Goal: Contribute content: Contribute content

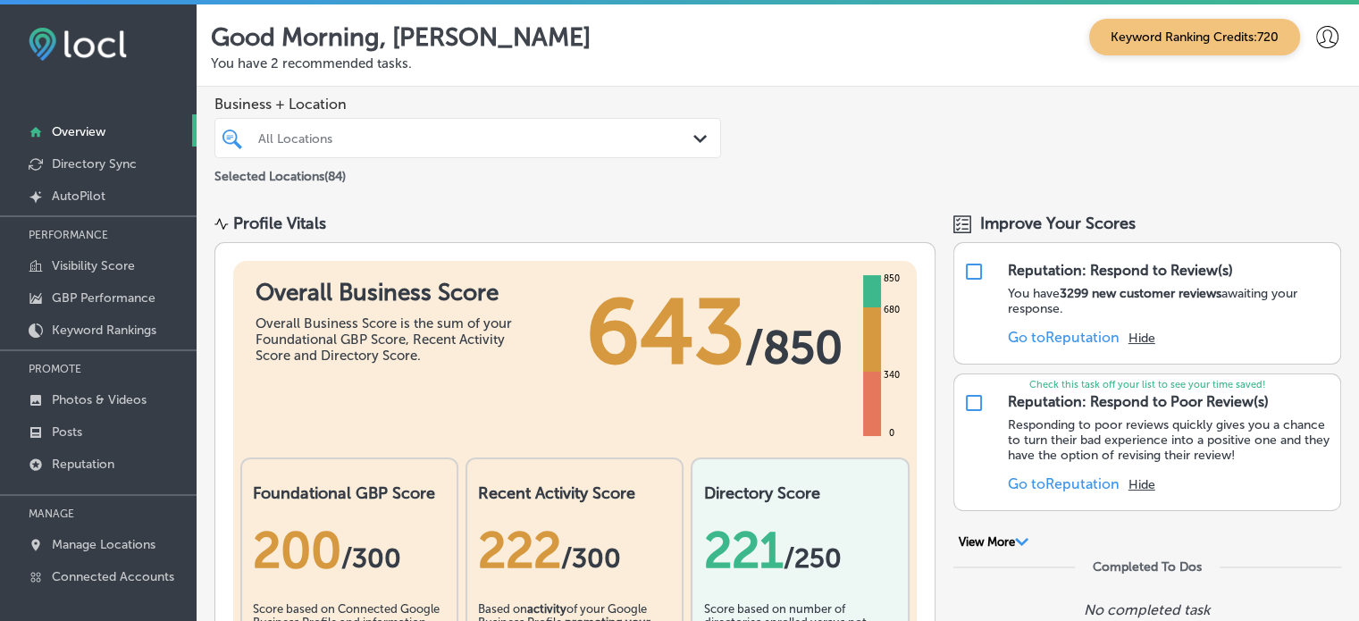
scroll to position [4, 0]
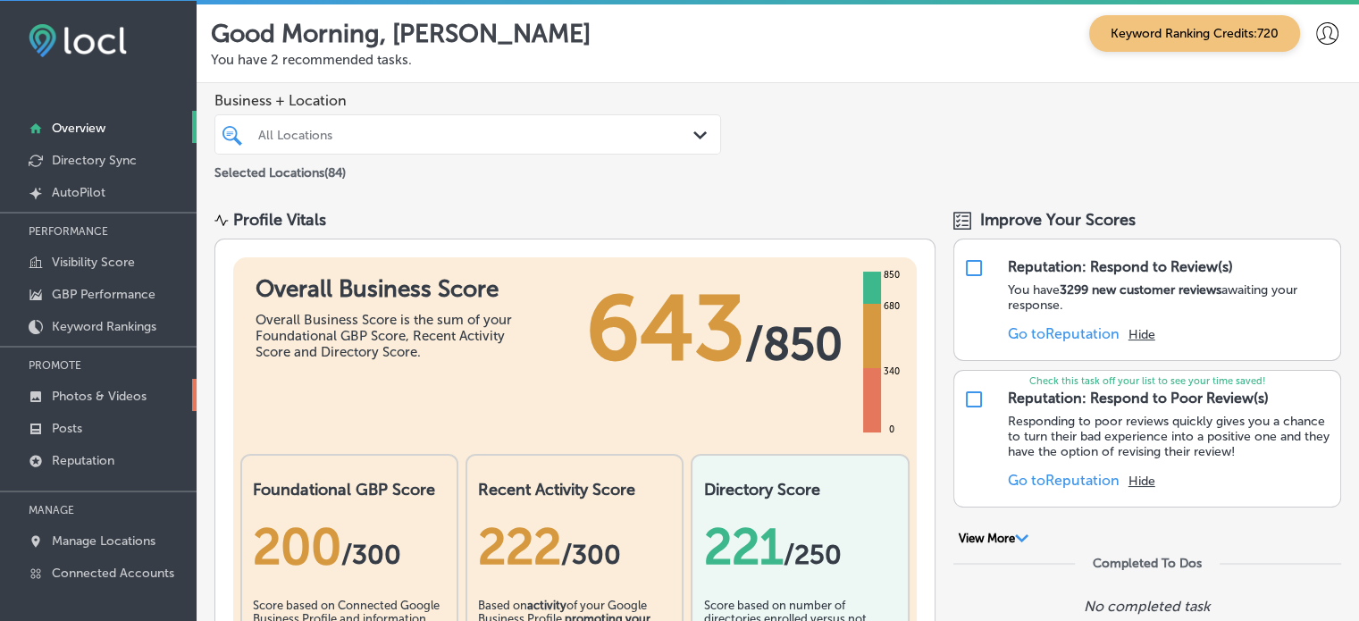
click at [105, 389] on p "Photos & Videos" at bounding box center [99, 396] width 95 height 15
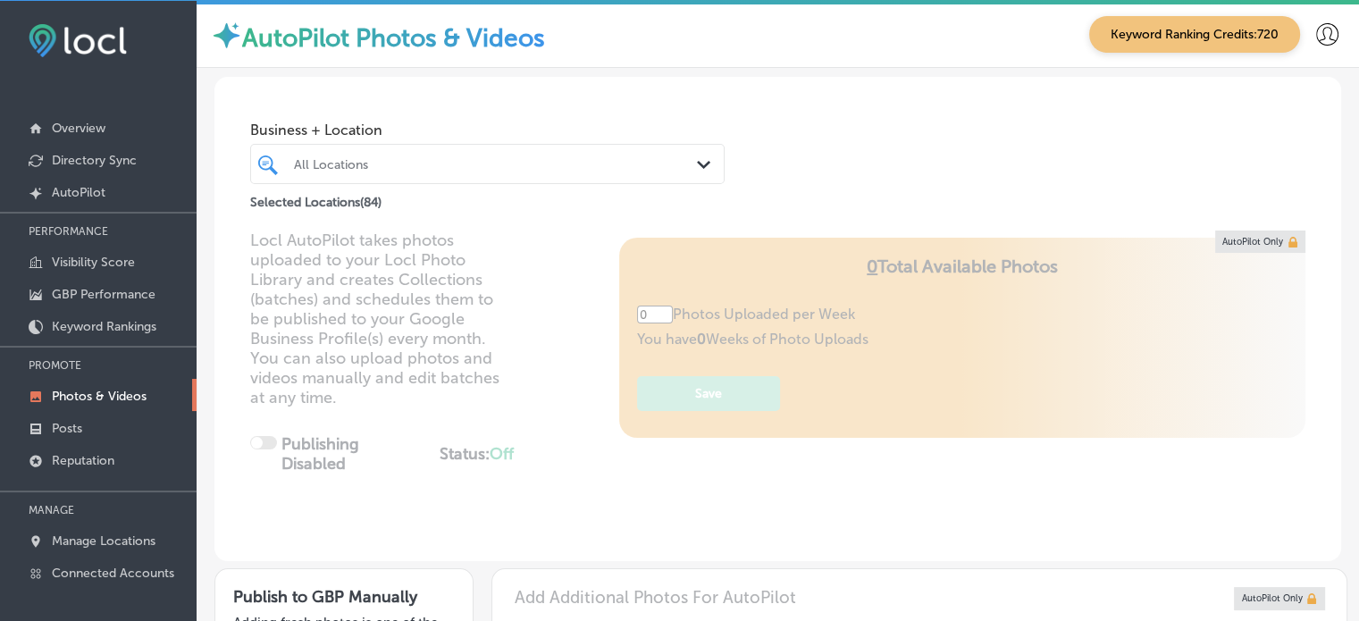
type input "5"
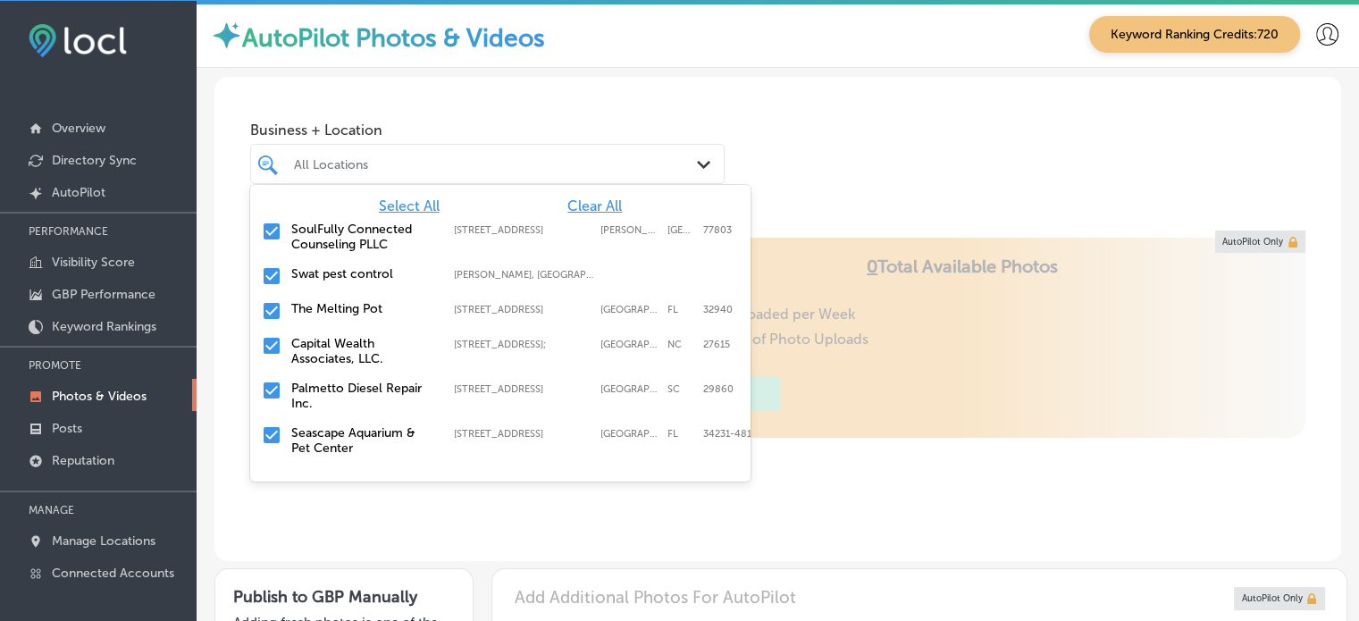
click at [642, 147] on div "All Locations Path Created with Sketch." at bounding box center [487, 164] width 474 height 40
click at [577, 203] on span "Clear All" at bounding box center [594, 205] width 55 height 17
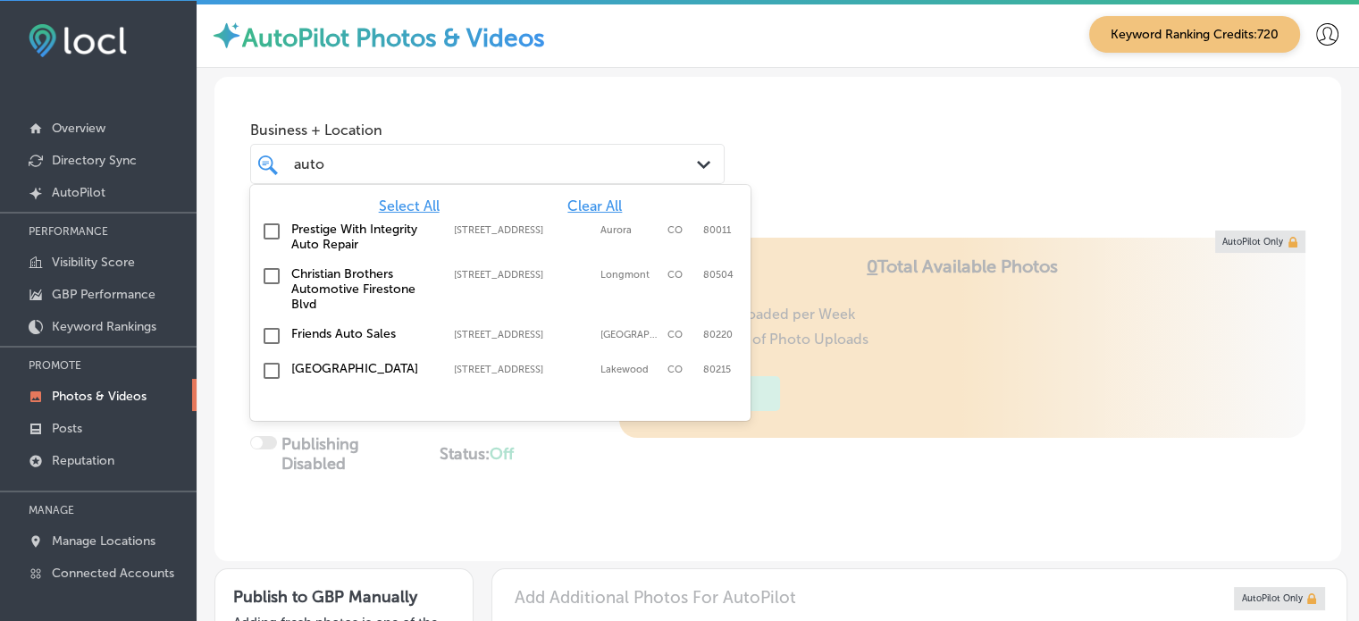
click at [348, 334] on label "Friends Auto Sales" at bounding box center [363, 333] width 145 height 15
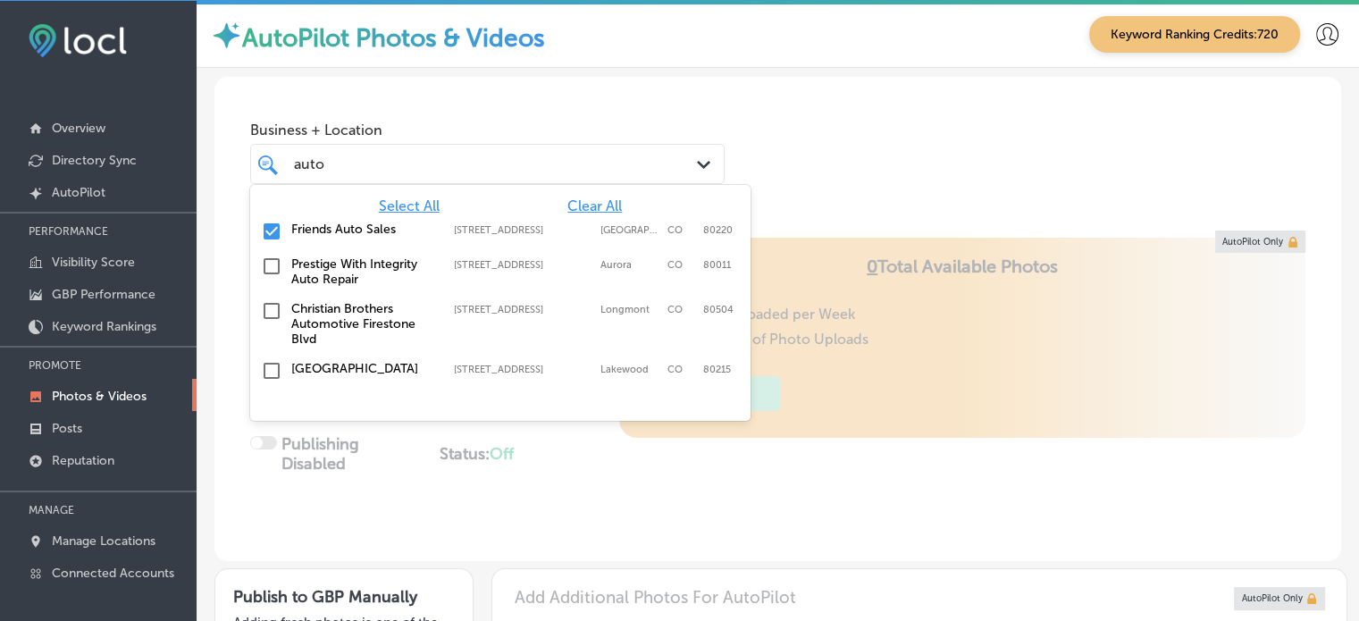
type input "auto"
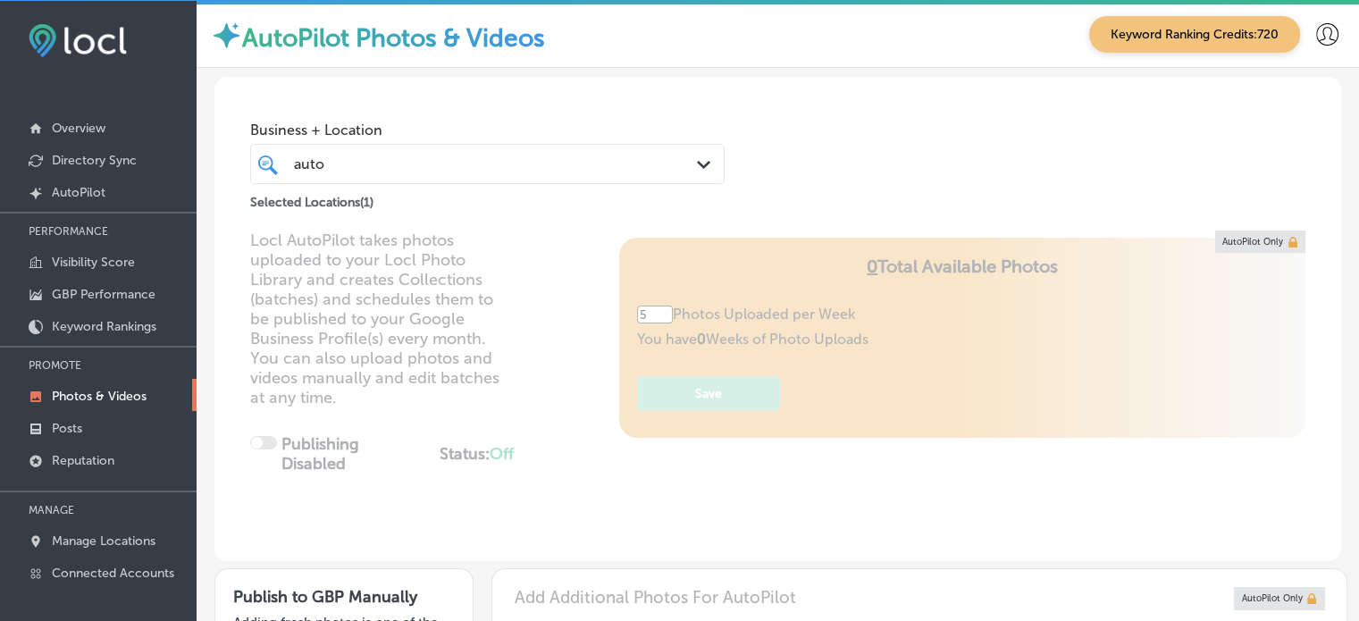
click at [821, 104] on div "Business + Location auto auto Path Created with Sketch. Selected Locations ( 1 )" at bounding box center [777, 145] width 1127 height 136
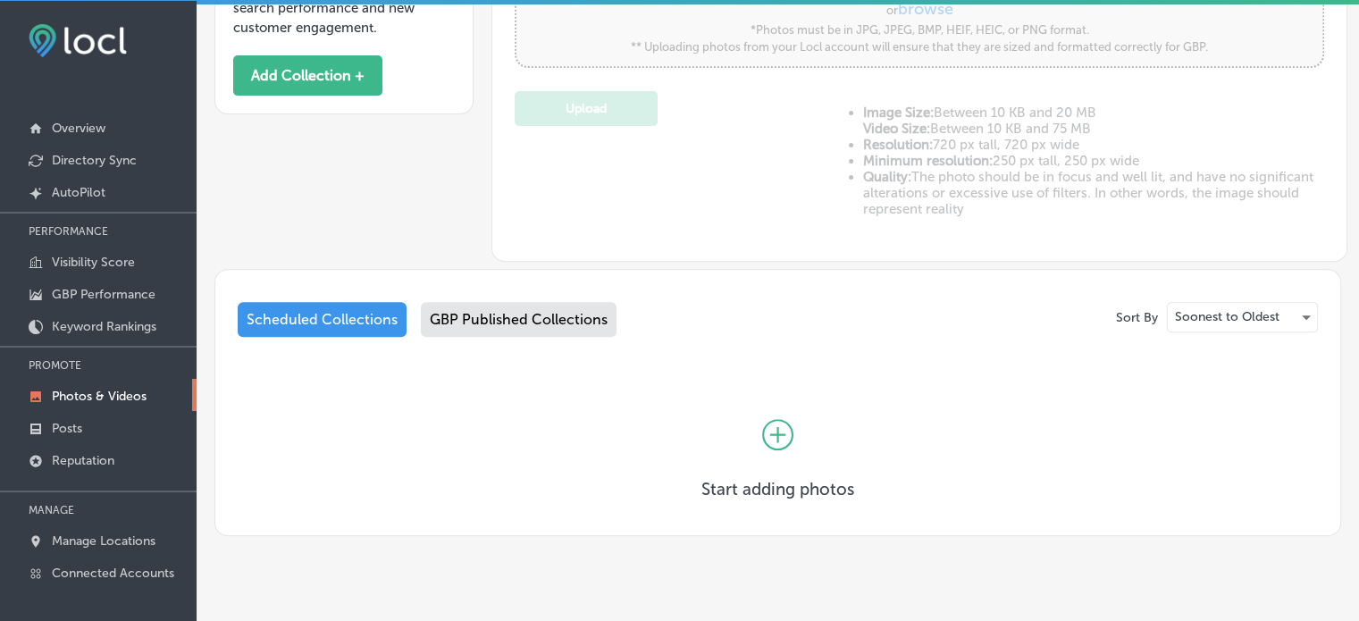
scroll to position [656, 0]
click at [765, 434] on icon at bounding box center [777, 432] width 31 height 31
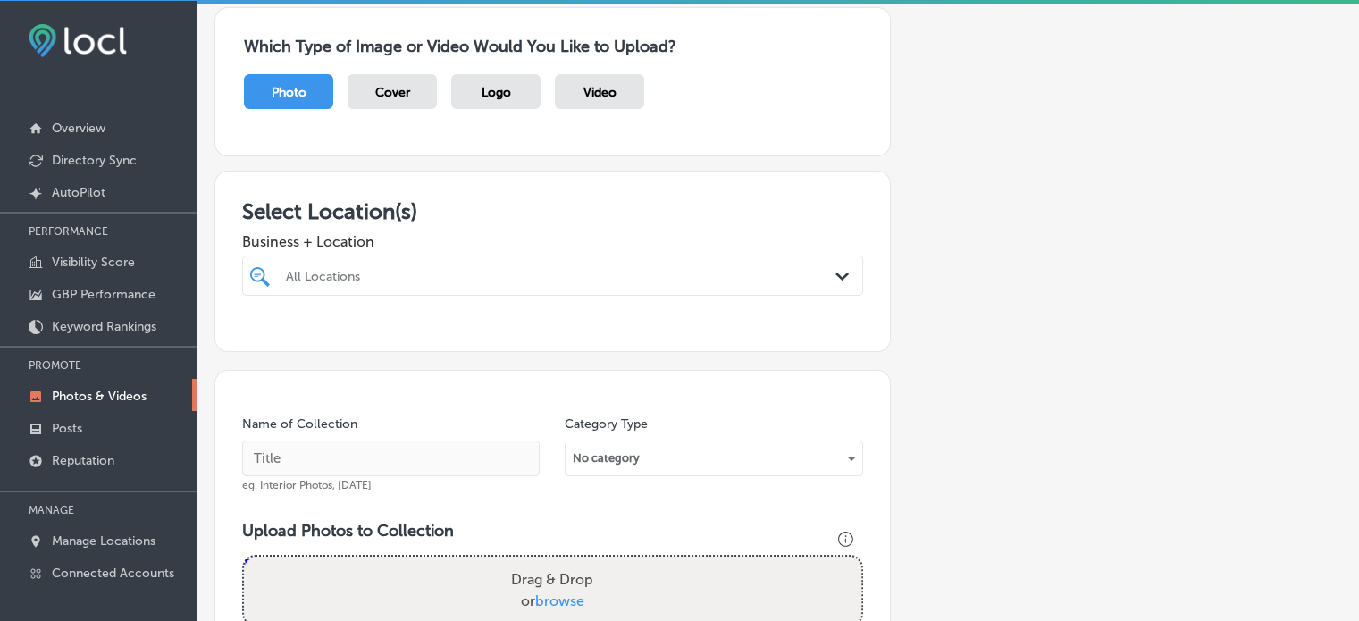
scroll to position [143, 0]
click at [523, 281] on div at bounding box center [525, 275] width 483 height 24
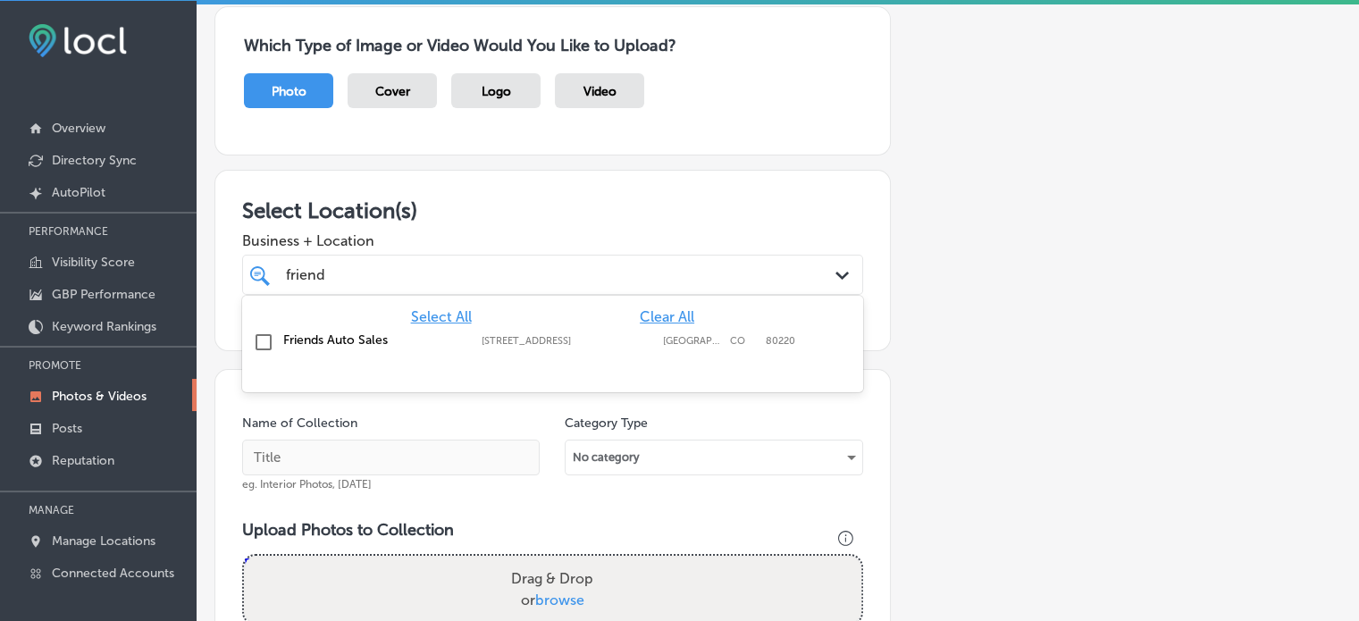
click at [331, 348] on div "Friends Auto Sales [STREET_ADDRESS][GEOGRAPHIC_DATA][STREET_ADDRESS]" at bounding box center [552, 343] width 607 height 28
type input "friend"
click at [668, 184] on div "Select Location(s) Business + Location option [STREET_ADDRESS]. option [STREET_…" at bounding box center [552, 260] width 676 height 181
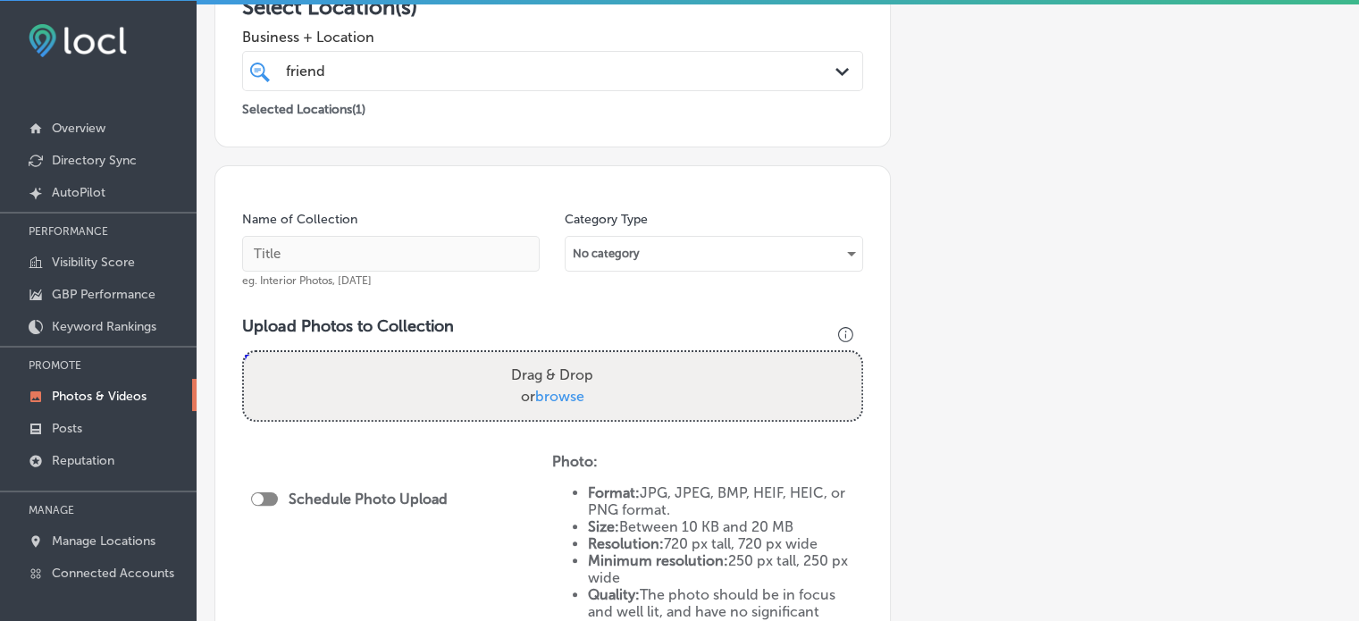
scroll to position [404, 0]
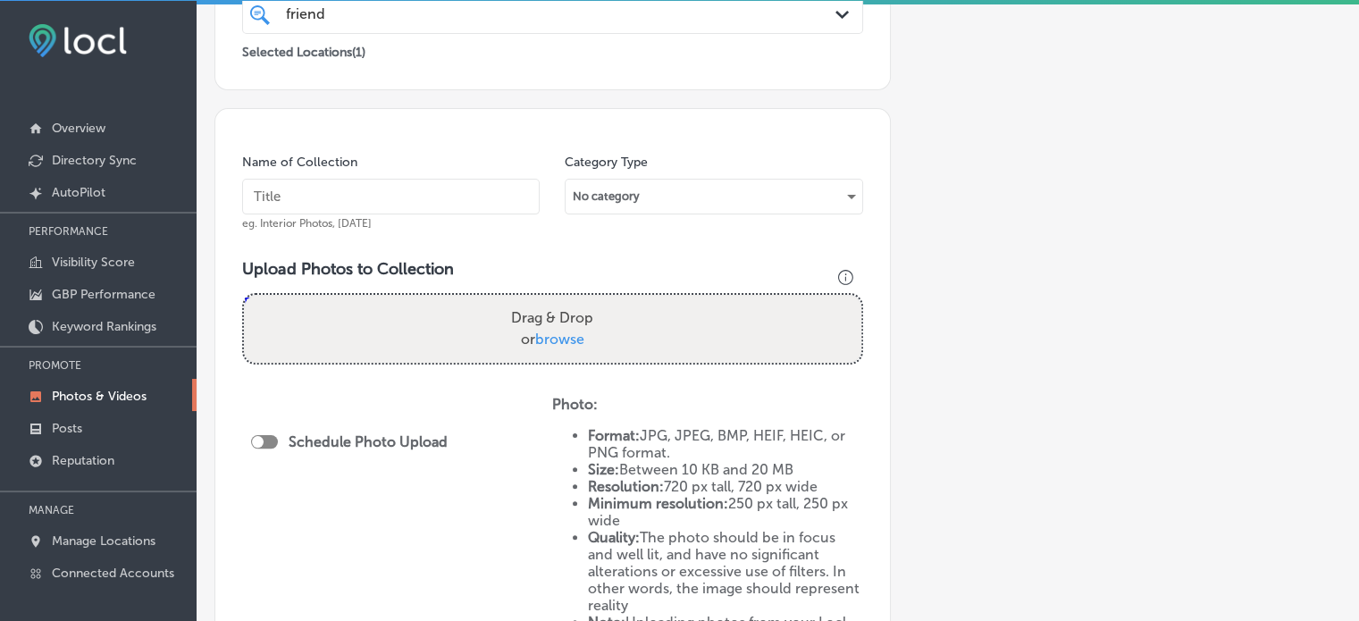
click at [362, 191] on input "text" at bounding box center [391, 197] width 298 height 36
paste input "Used car dealership [GEOGRAPHIC_DATA]"
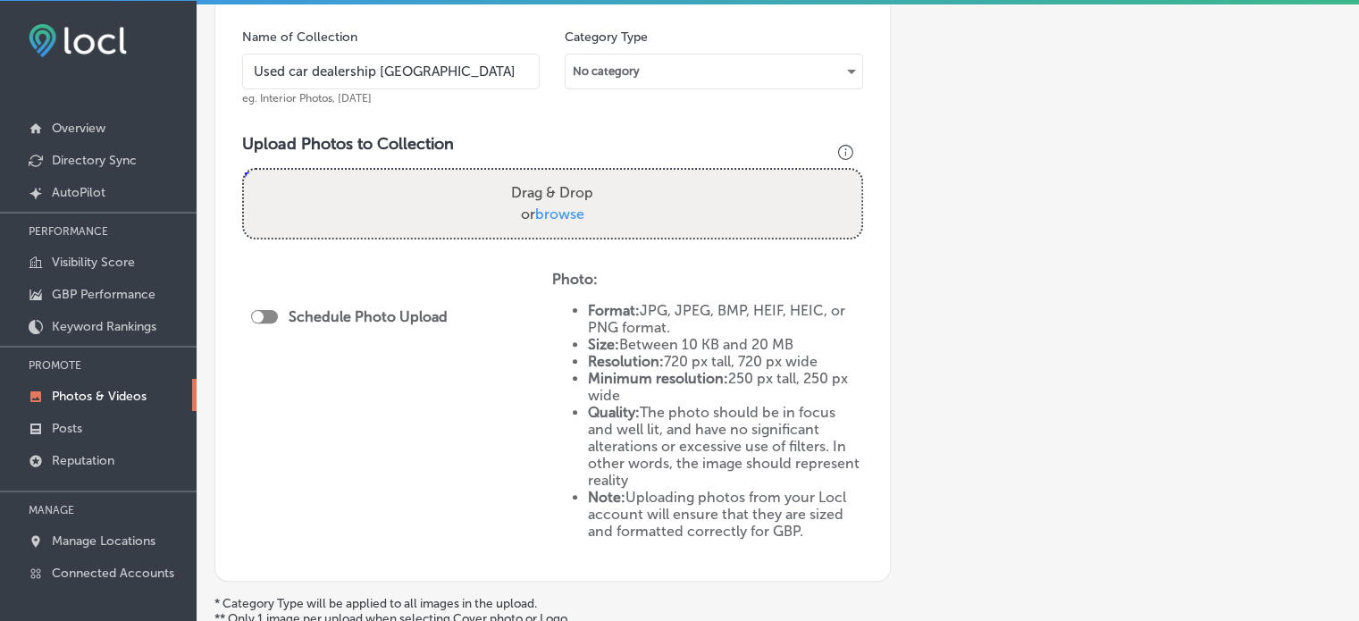
scroll to position [513, 0]
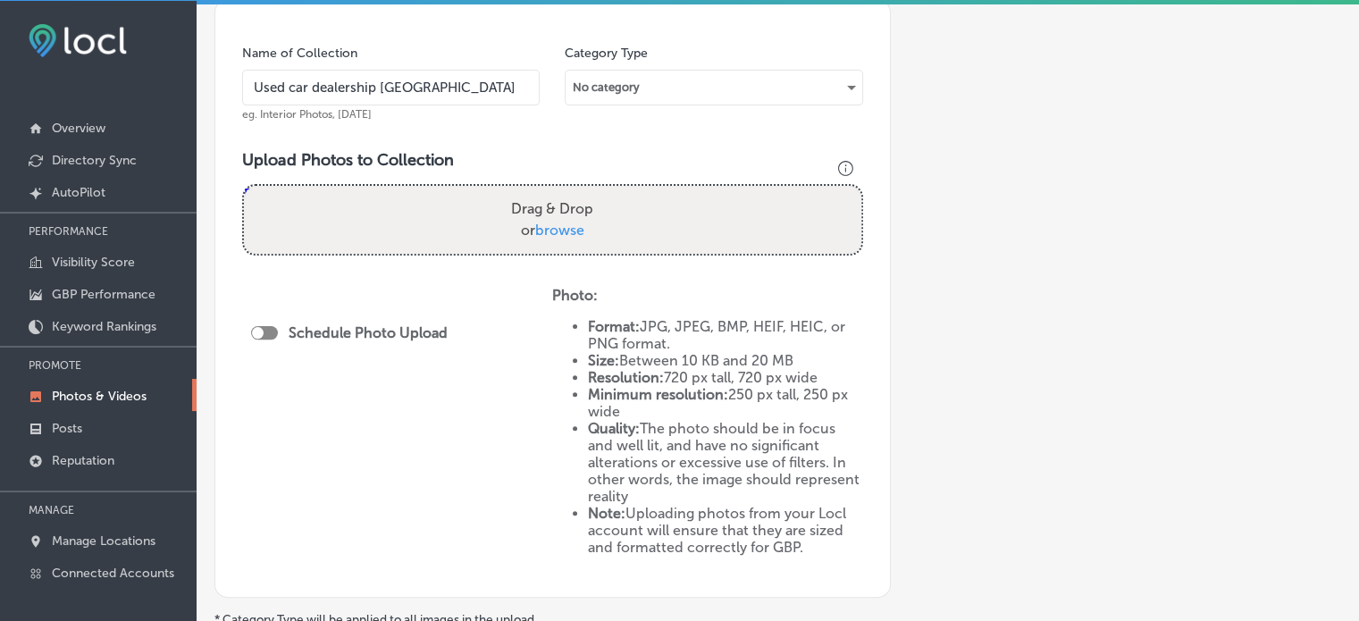
click at [269, 331] on div at bounding box center [264, 332] width 27 height 13
type input "Used car dealership [GEOGRAPHIC_DATA]"
checkbox input "true"
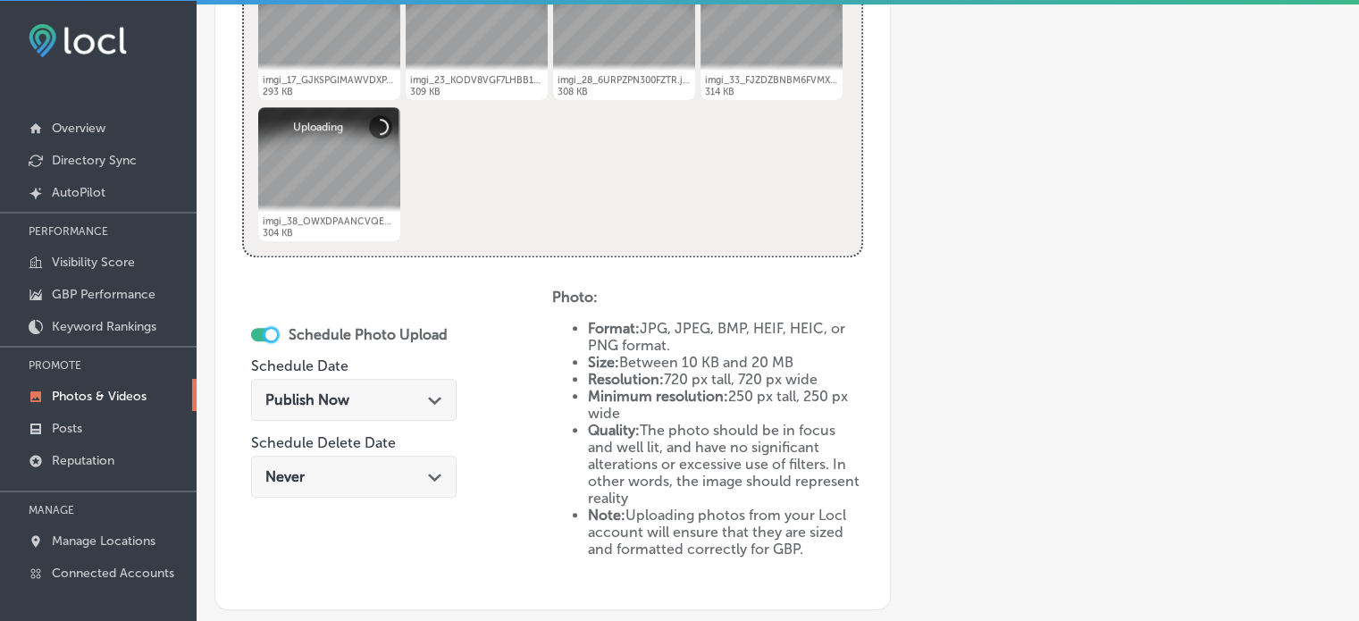
scroll to position [800, 0]
click at [395, 399] on div "Publish Now Path Created with Sketch." at bounding box center [353, 400] width 177 height 17
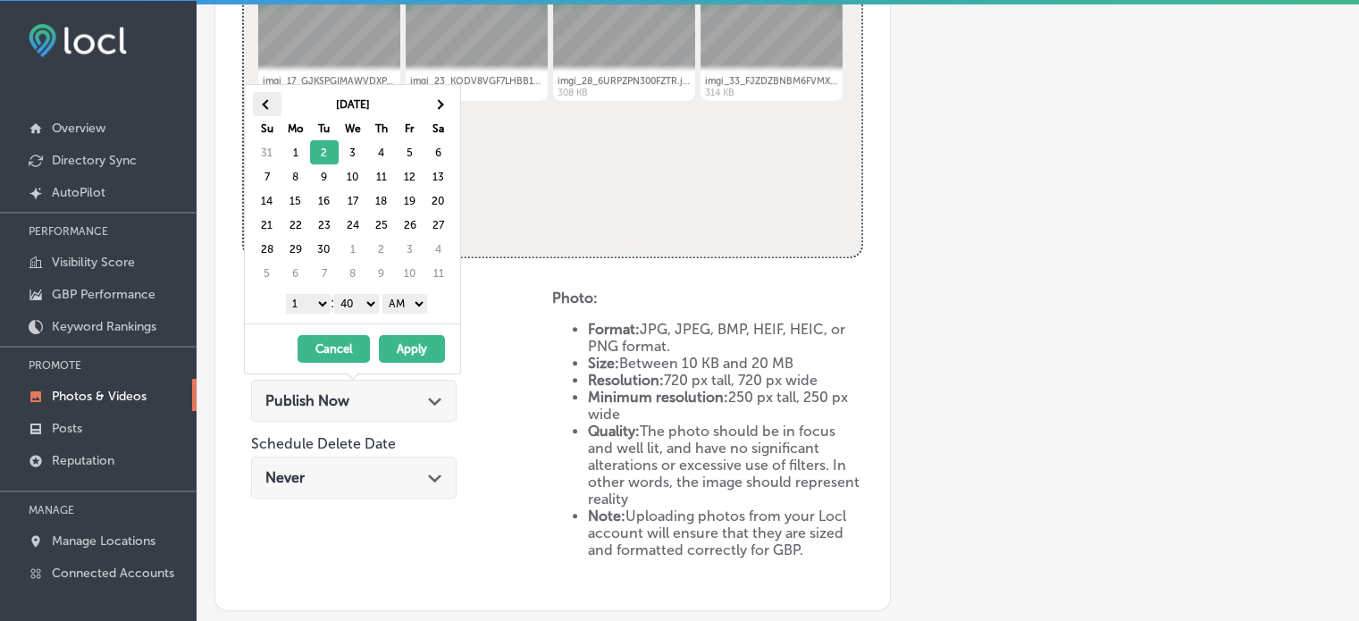
click at [271, 105] on th at bounding box center [267, 104] width 29 height 24
click at [438, 106] on span at bounding box center [438, 104] width 10 height 10
click at [317, 309] on select "1 2 3 4 5 6 7 8 9 10 11 12" at bounding box center [308, 304] width 45 height 20
click at [355, 299] on select "00 10 20 30 40 50" at bounding box center [356, 304] width 45 height 20
click at [399, 298] on select "AM PM" at bounding box center [404, 304] width 45 height 20
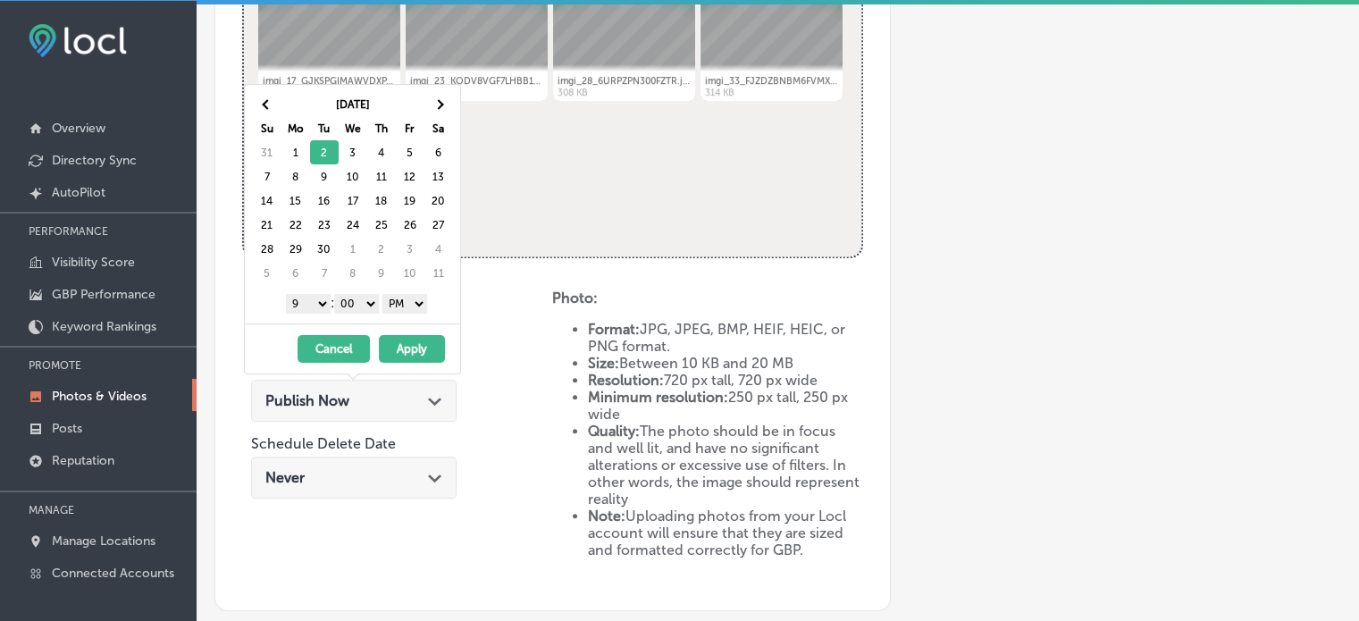
click at [429, 348] on button "Apply" at bounding box center [412, 349] width 66 height 28
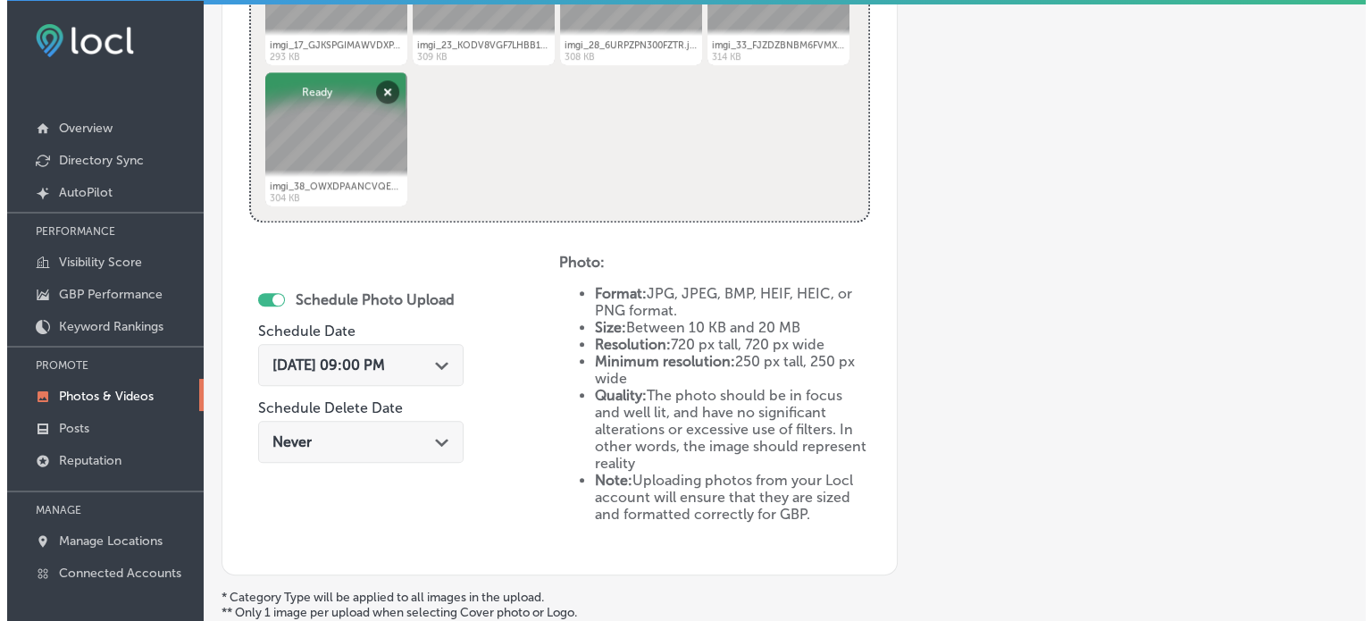
scroll to position [1012, 0]
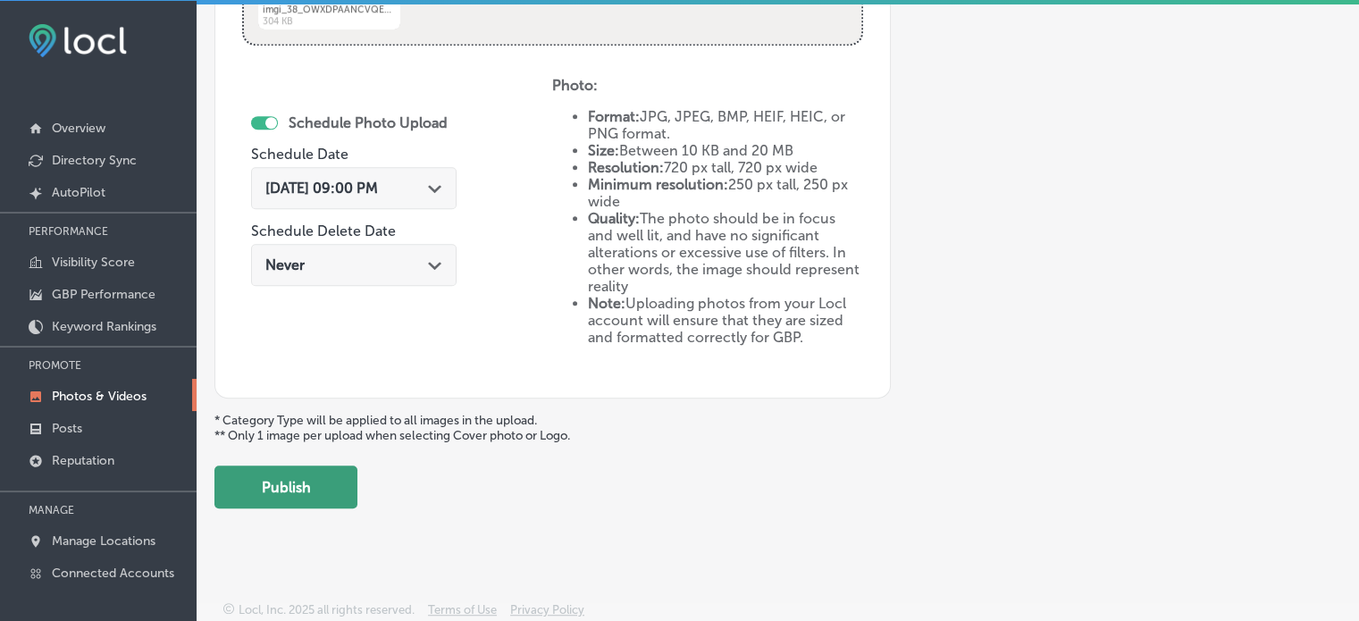
click at [325, 473] on button "Publish" at bounding box center [285, 487] width 143 height 43
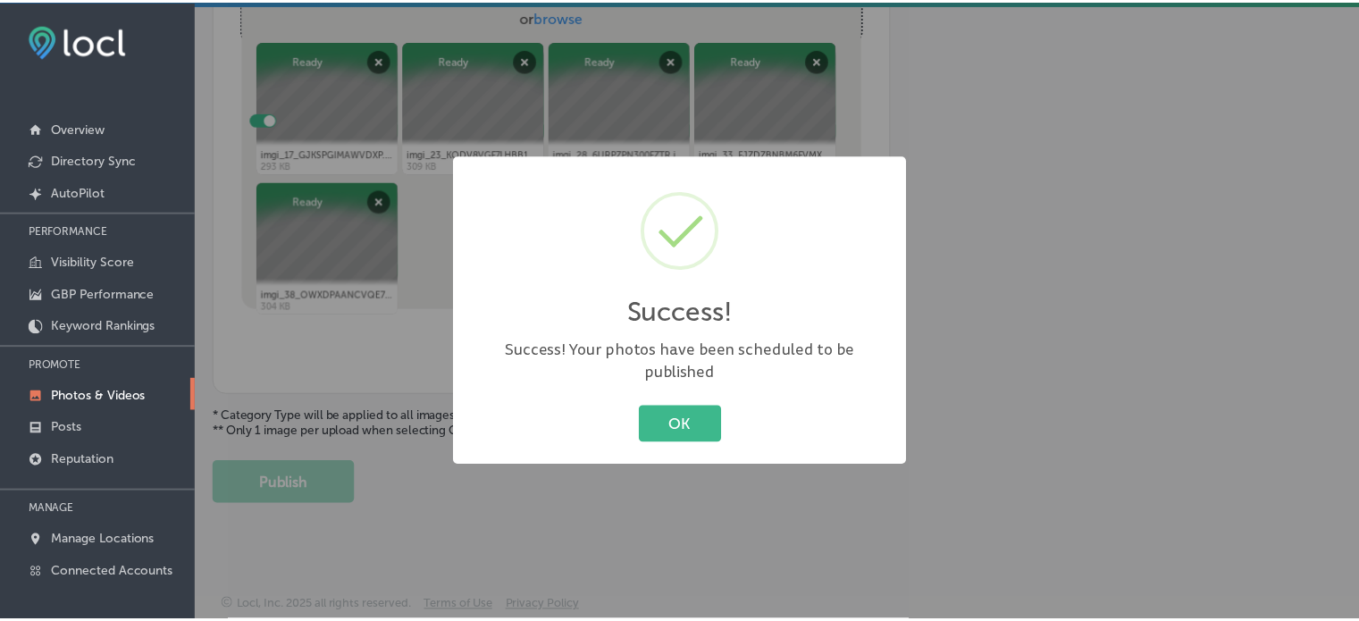
scroll to position [723, 0]
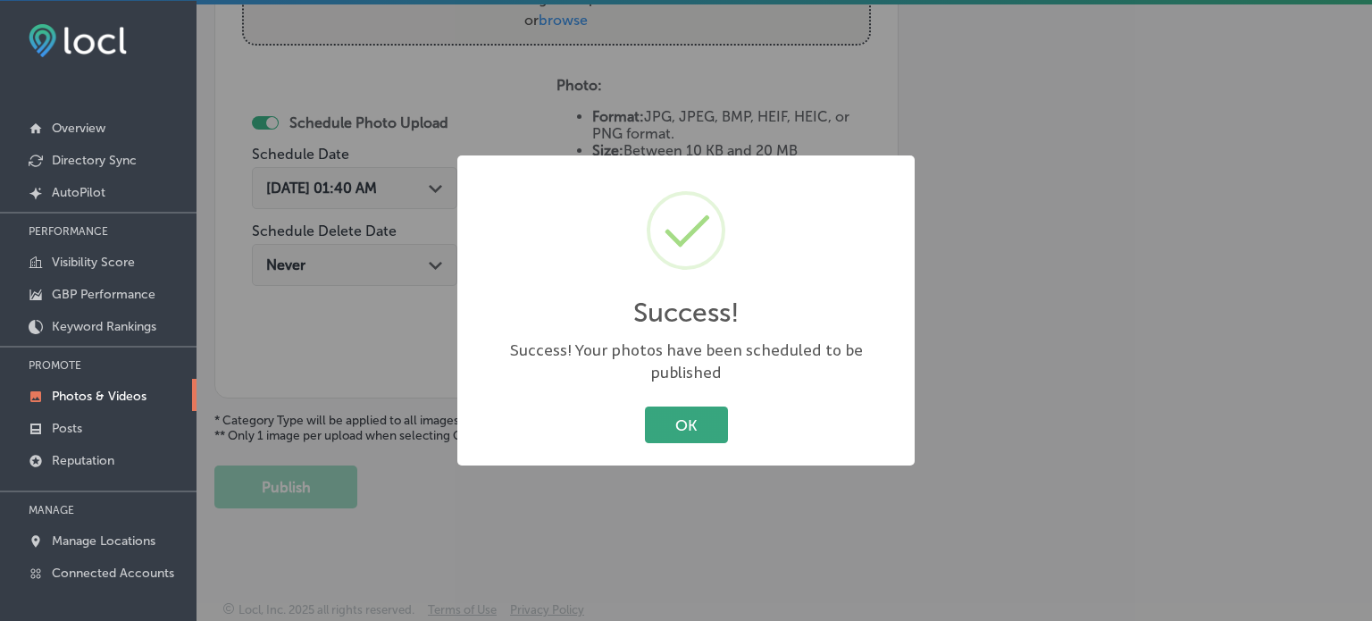
click at [674, 407] on button "OK" at bounding box center [686, 425] width 83 height 37
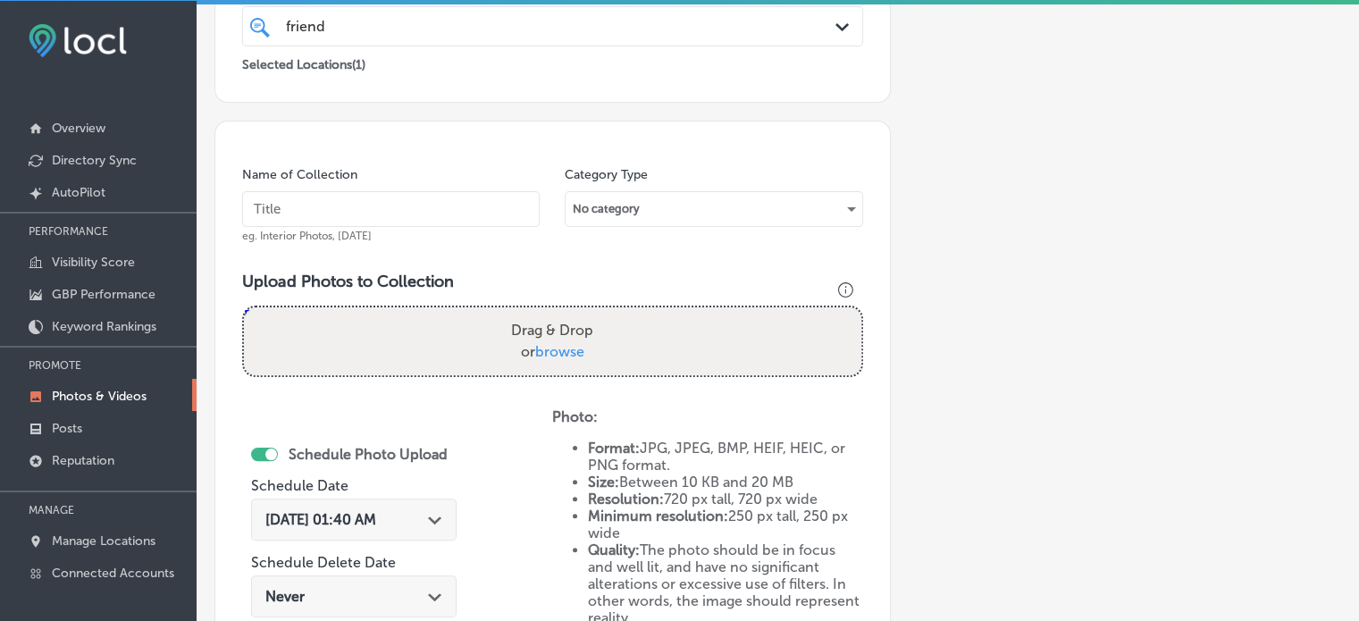
scroll to position [390, 0]
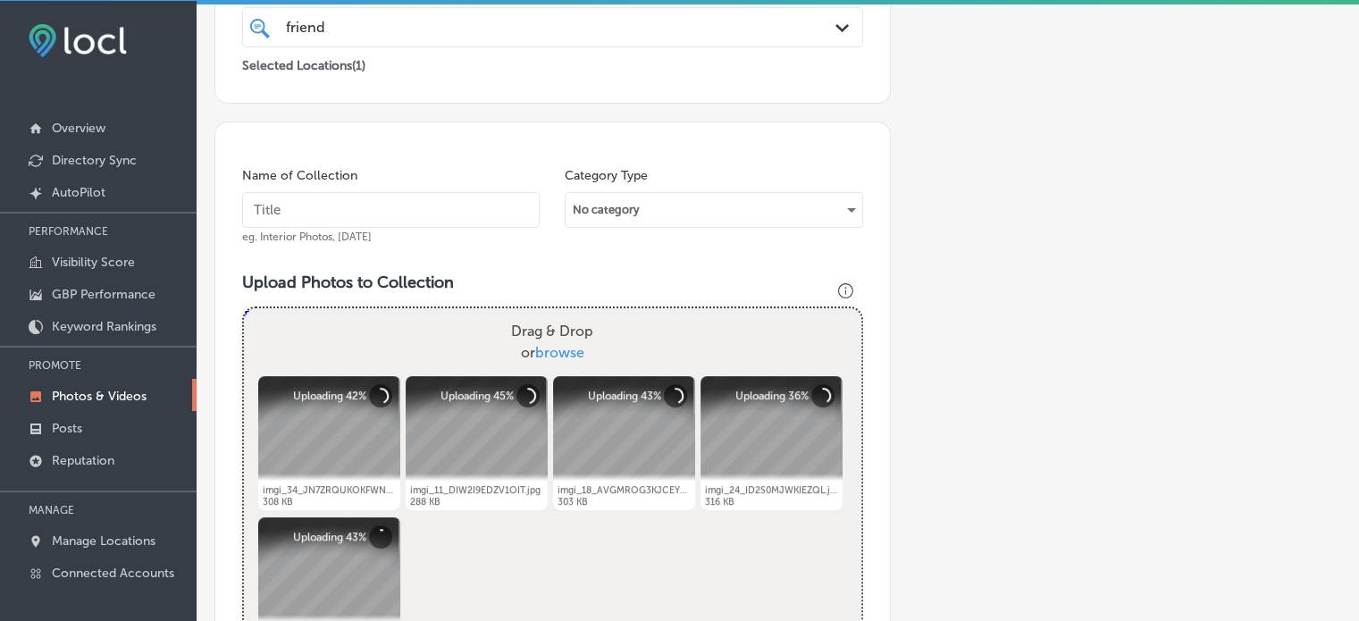
click at [342, 231] on span "eg. Interior Photos, [DATE]" at bounding box center [307, 237] width 130 height 13
click at [341, 224] on input "text" at bounding box center [391, 210] width 298 height 36
paste input "Car sales [GEOGRAPHIC_DATA] CO"
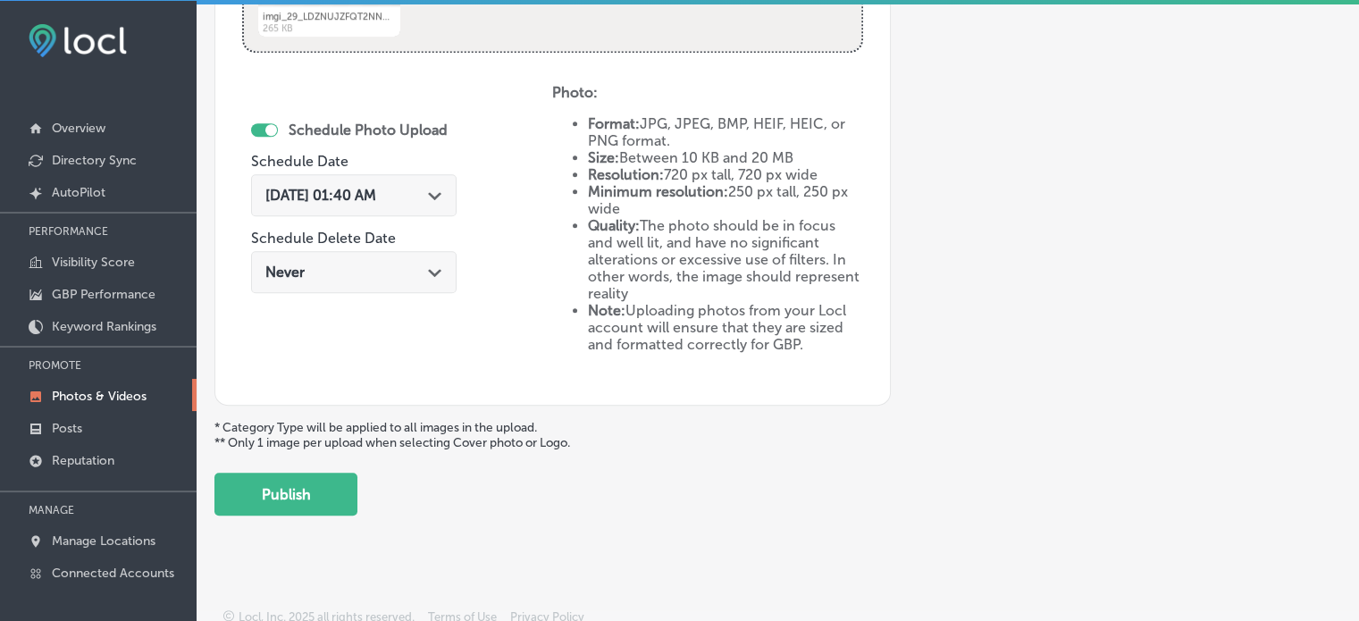
scroll to position [1008, 0]
type input "Car sales [GEOGRAPHIC_DATA] CO"
click at [399, 199] on div "[DATE] 01:40 AM Path Created with Sketch." at bounding box center [354, 193] width 206 height 42
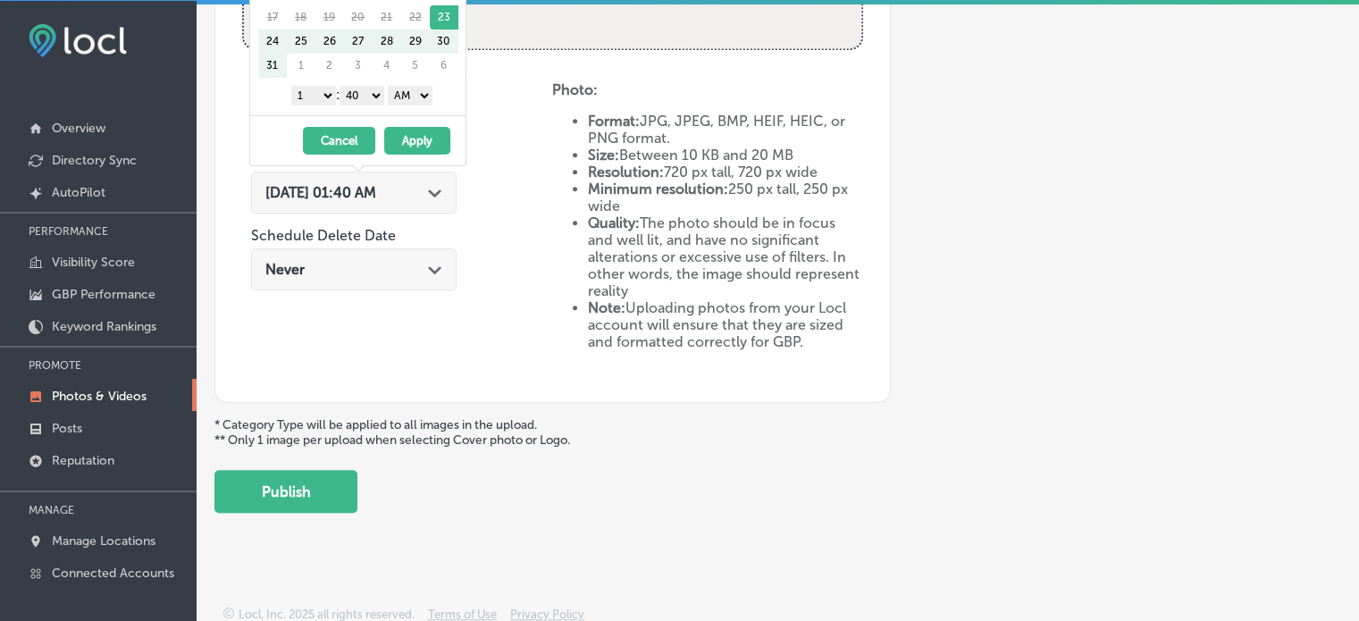
click at [487, 232] on div "Schedule Photo Upload Schedule Date [DATE] 01:40 AM Path Created with Sketch. S…" at bounding box center [397, 228] width 310 height 294
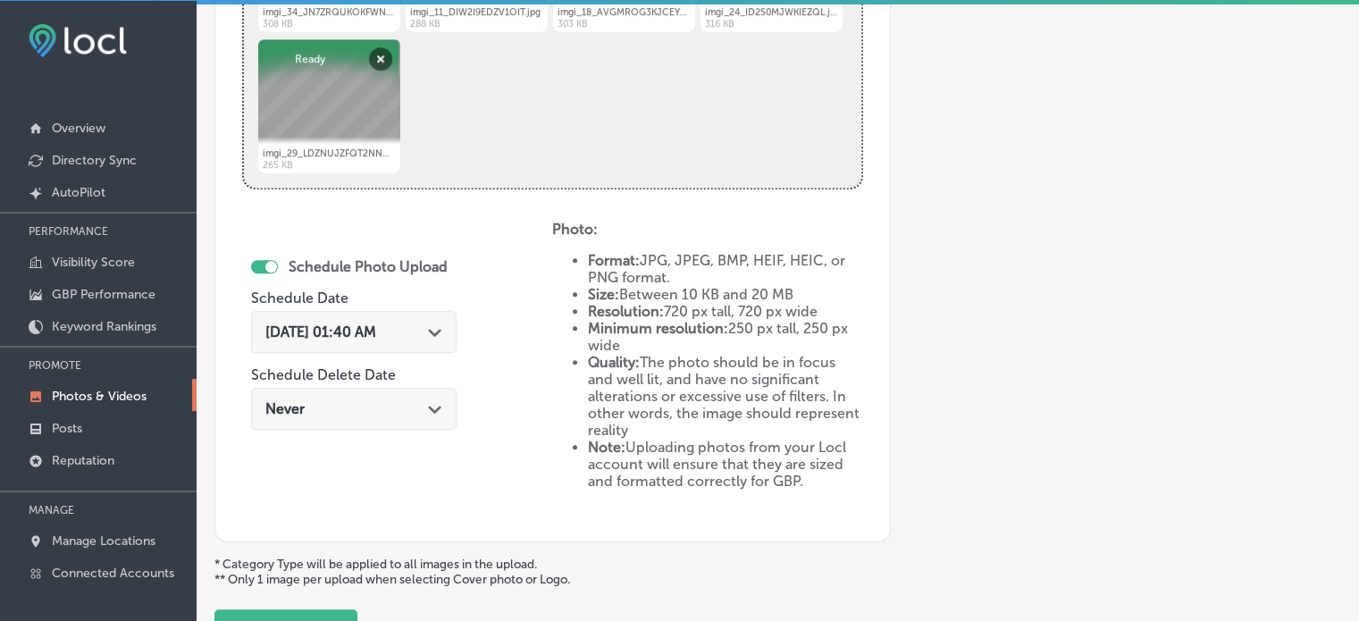
scroll to position [869, 0]
click at [428, 324] on div "[DATE] 01:40 AM Path Created with Sketch." at bounding box center [353, 331] width 177 height 17
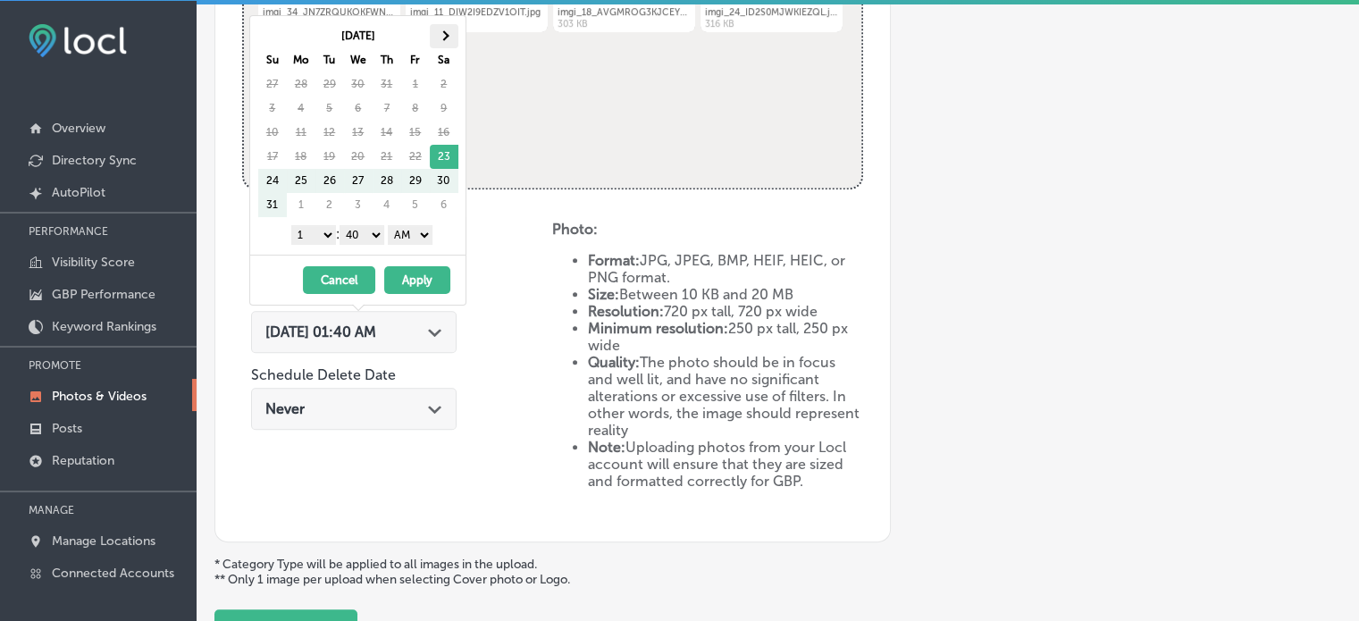
click at [446, 30] on th at bounding box center [444, 36] width 29 height 24
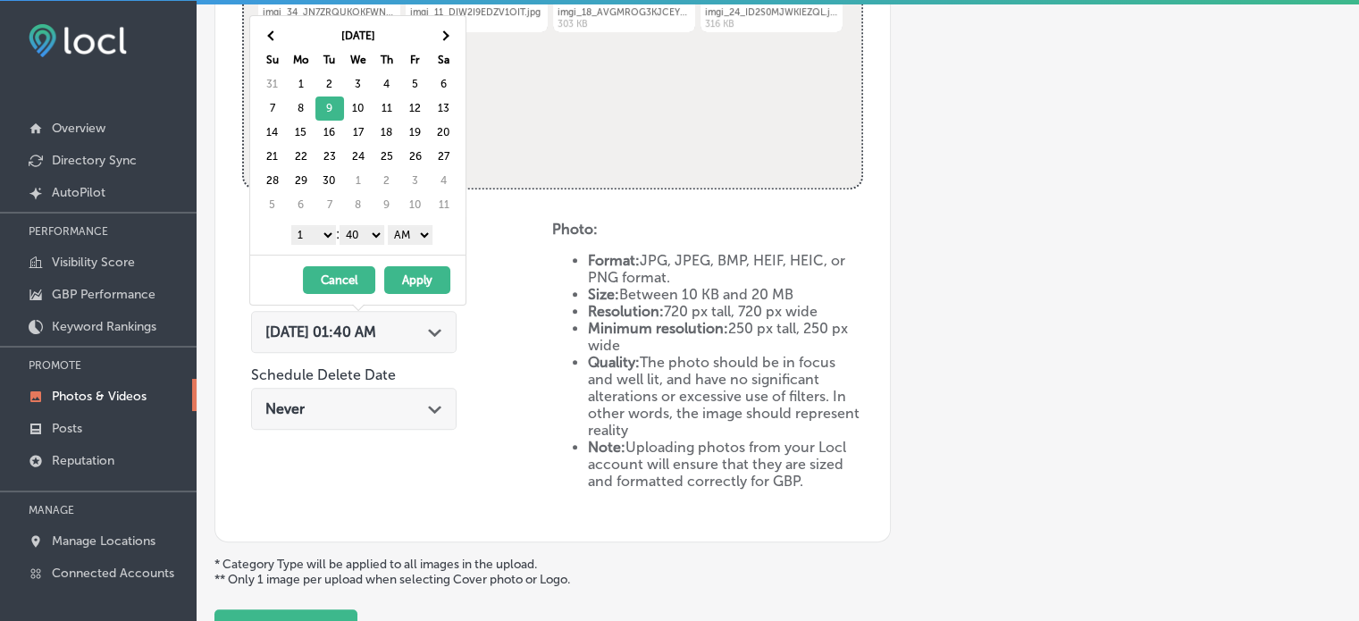
click at [321, 225] on select "1 2 3 4 5 6 7 8 9 10 11 12" at bounding box center [313, 235] width 45 height 20
click at [370, 232] on select "00 10 20 30 40 50" at bounding box center [362, 235] width 45 height 20
click at [399, 234] on select "AM PM" at bounding box center [410, 235] width 45 height 20
click at [418, 273] on button "Apply" at bounding box center [417, 280] width 66 height 28
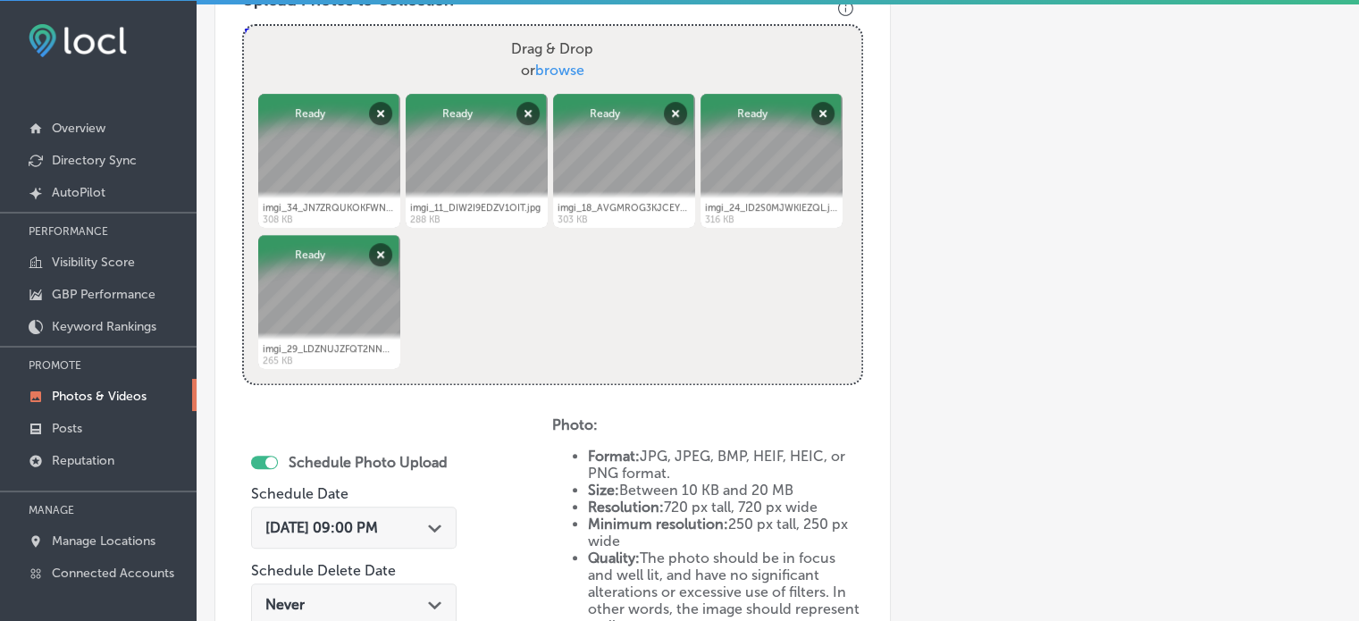
scroll to position [1012, 0]
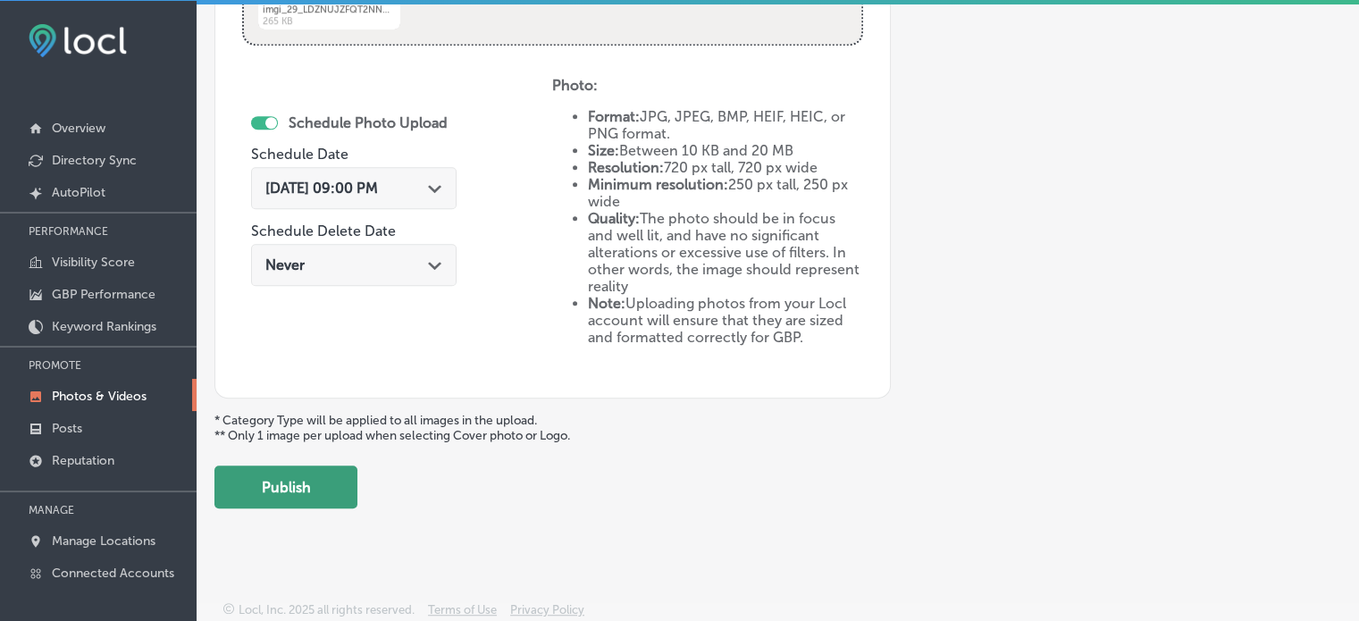
click at [314, 491] on button "Publish" at bounding box center [285, 487] width 143 height 43
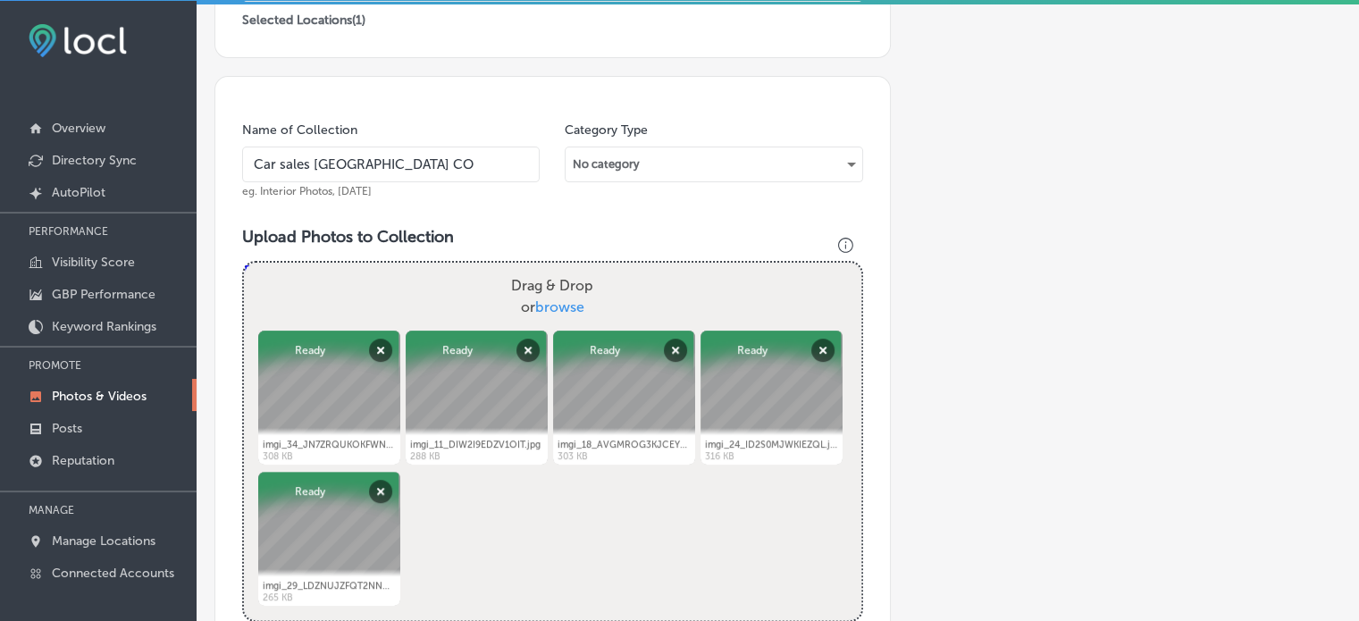
scroll to position [437, 0]
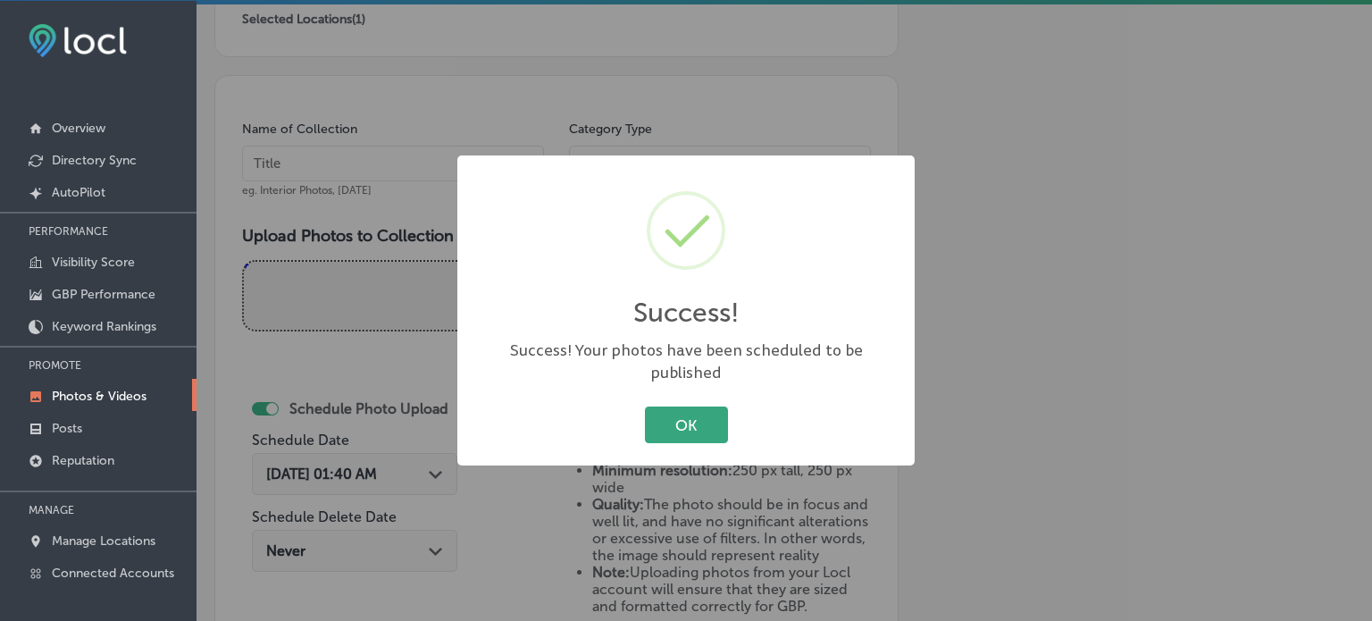
click at [696, 415] on button "OK" at bounding box center [686, 425] width 83 height 37
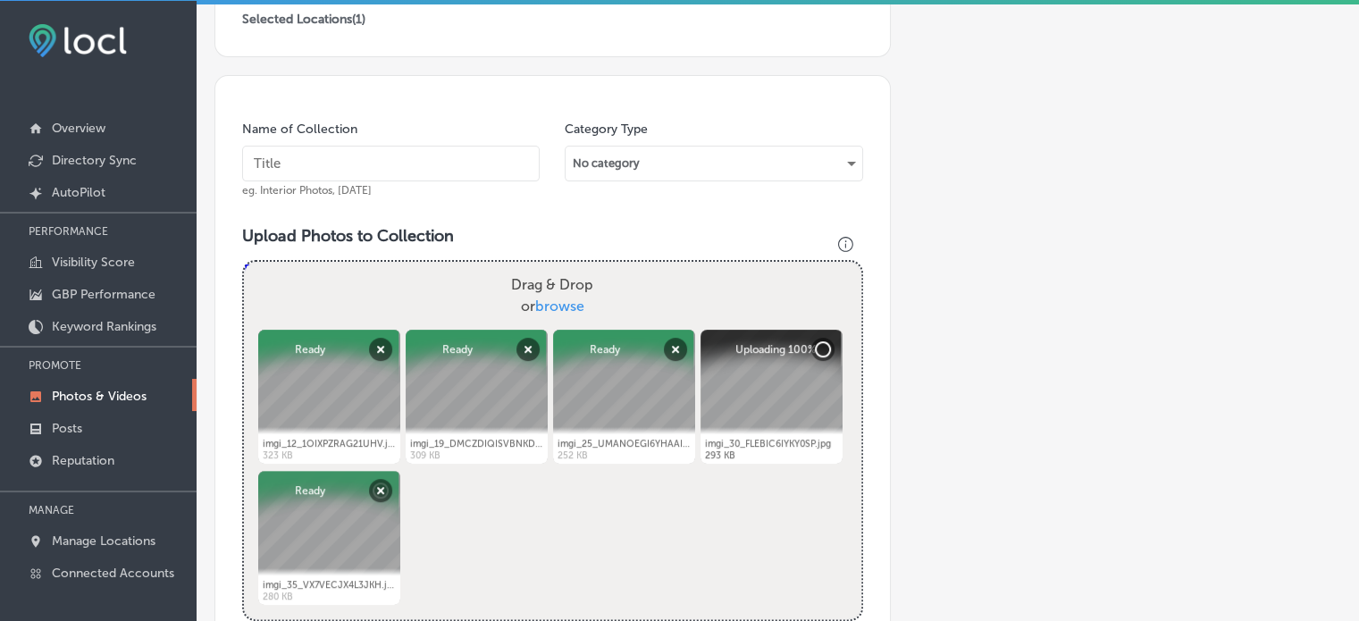
click at [451, 153] on input "text" at bounding box center [391, 164] width 298 height 36
paste input "Used cars for sale in [GEOGRAPHIC_DATA]"
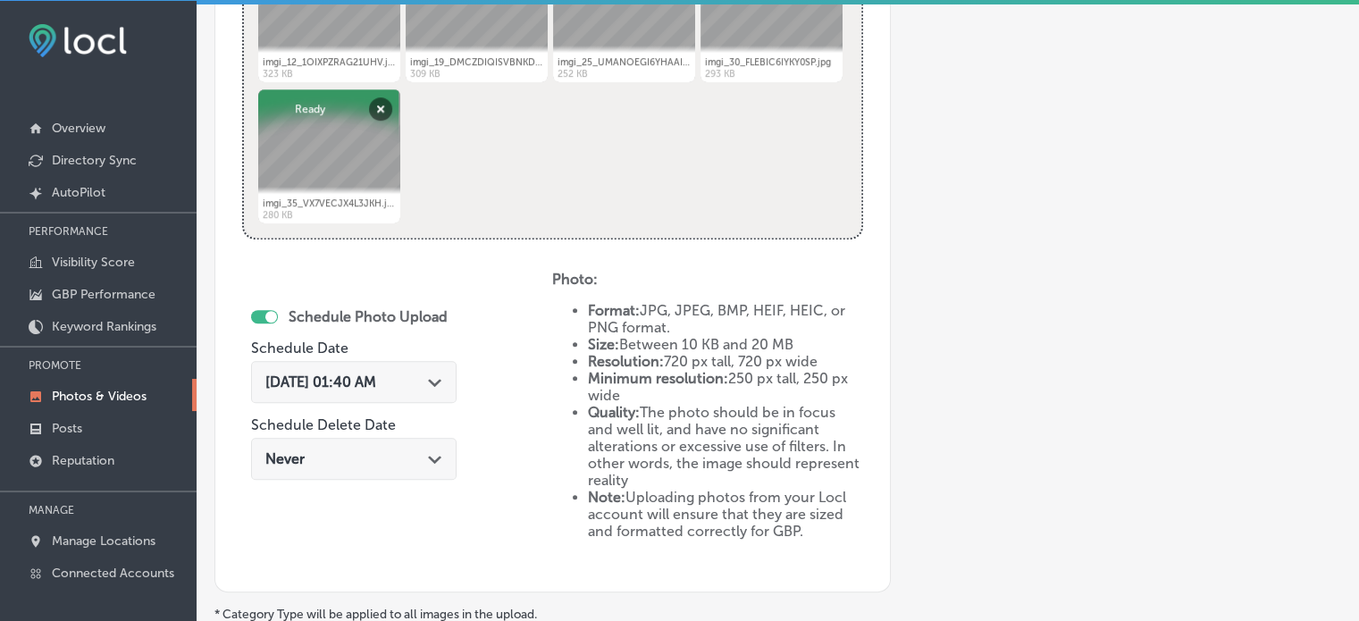
scroll to position [818, 0]
type input "Used cars for sale in [GEOGRAPHIC_DATA]"
click at [435, 374] on div "Path Created with Sketch." at bounding box center [435, 380] width 14 height 14
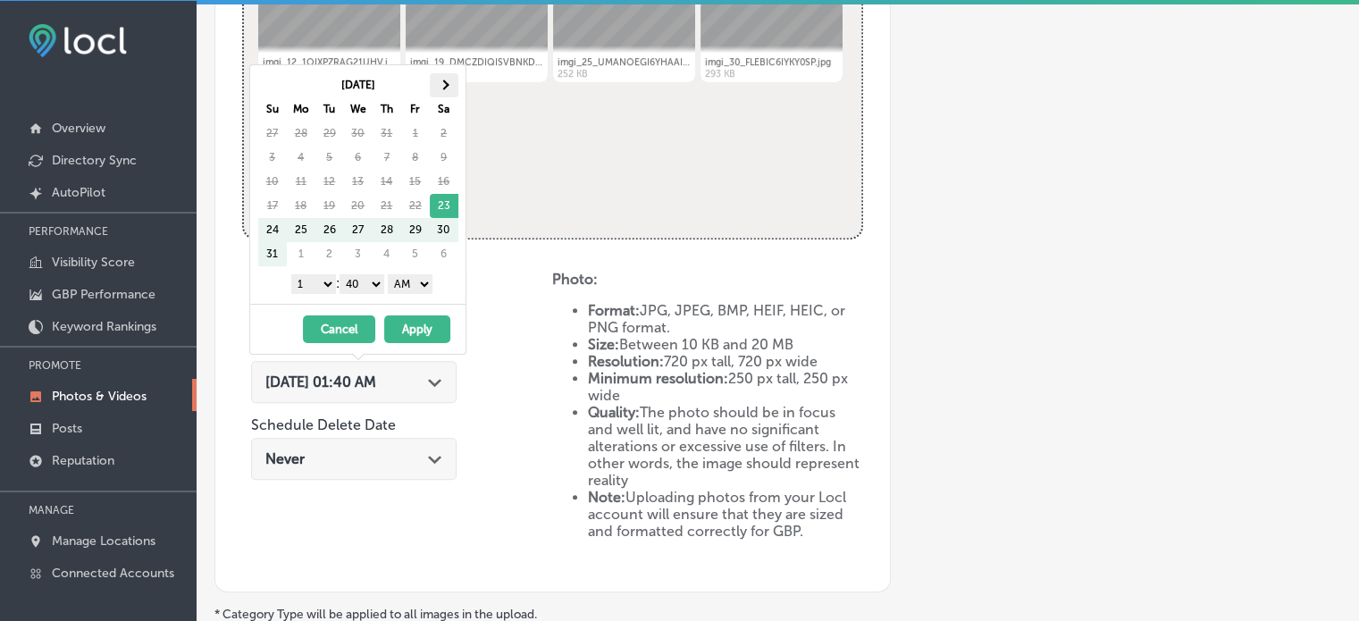
click at [445, 88] on th at bounding box center [444, 85] width 29 height 24
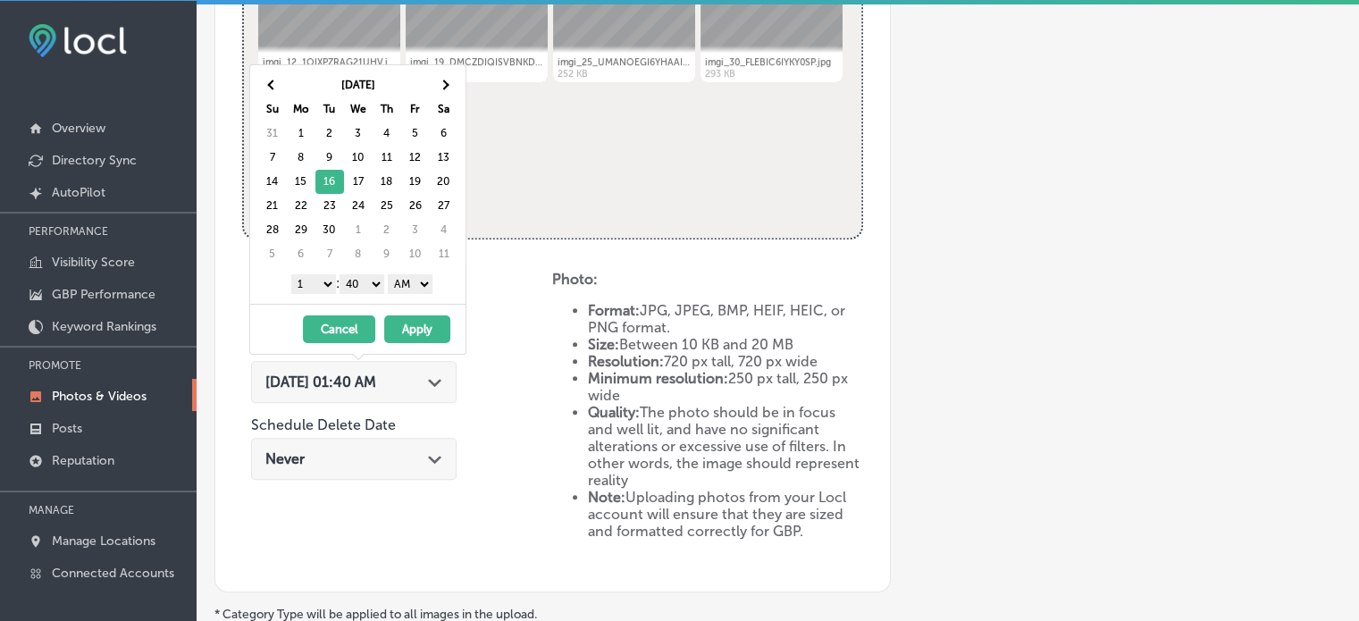
click at [323, 287] on select "1 2 3 4 5 6 7 8 9 10 11 12" at bounding box center [313, 284] width 45 height 20
click at [366, 280] on select "00 10 20 30 40 50" at bounding box center [362, 284] width 45 height 20
click at [404, 286] on select "AM PM" at bounding box center [410, 284] width 45 height 20
click at [432, 323] on button "Apply" at bounding box center [417, 329] width 66 height 28
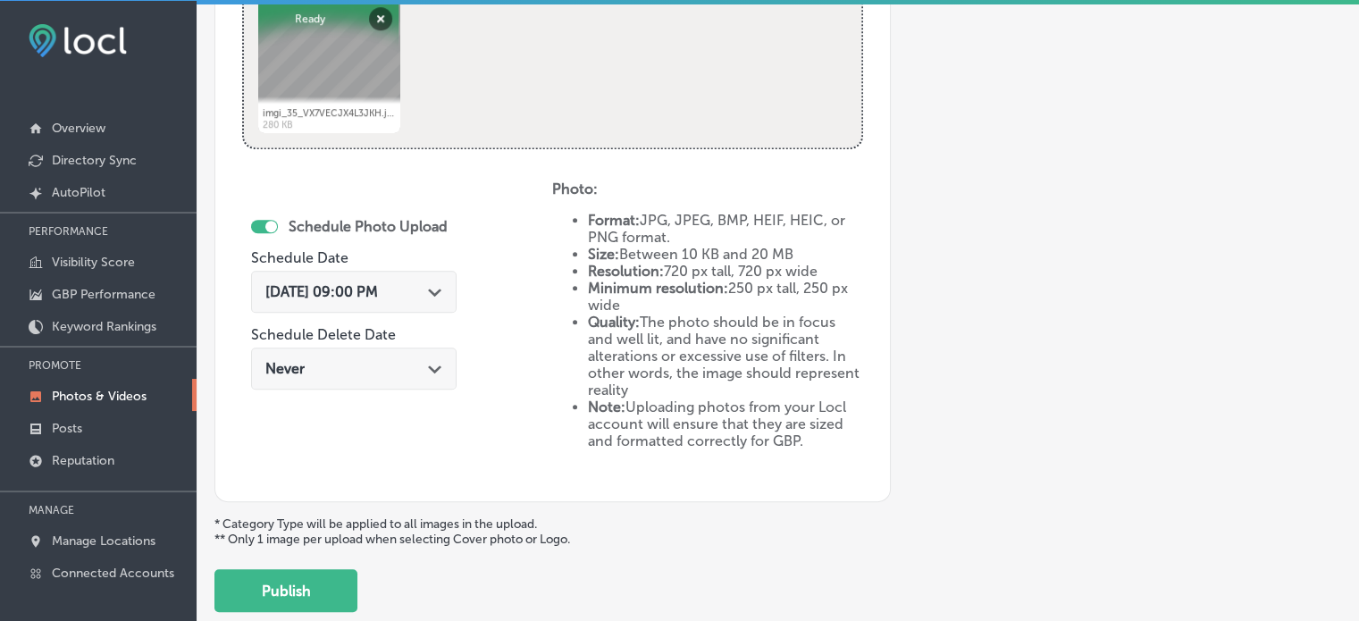
scroll to position [911, 0]
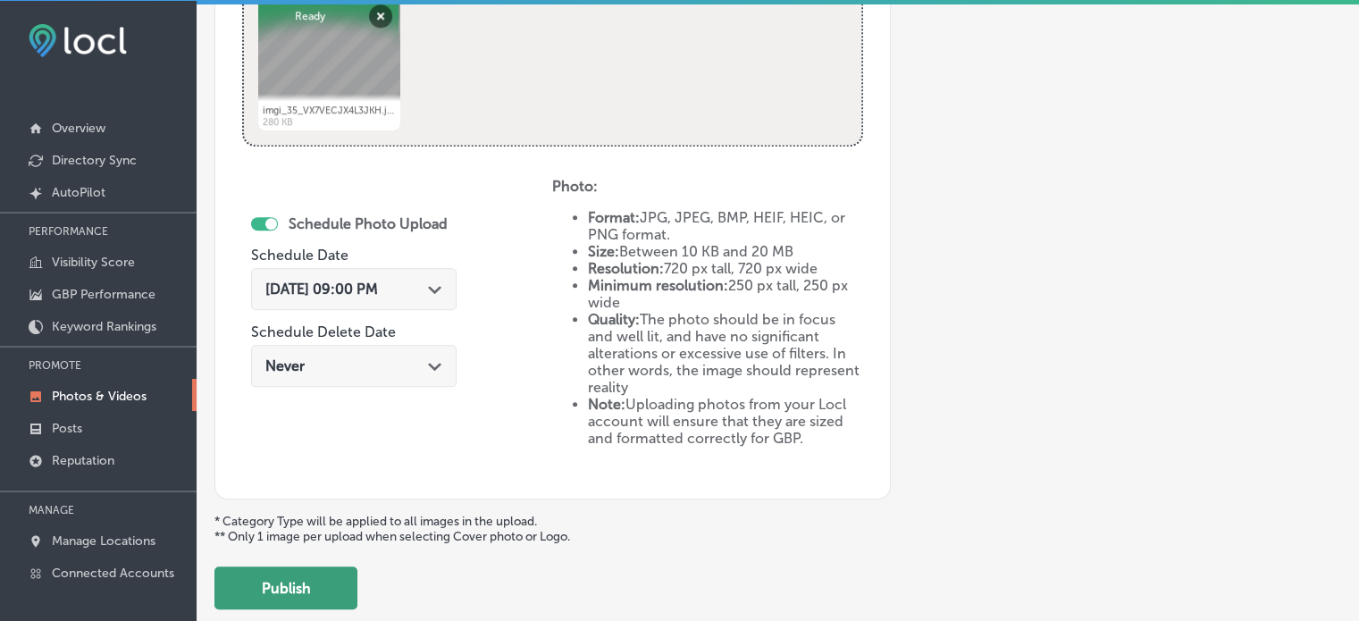
click at [323, 586] on button "Publish" at bounding box center [285, 587] width 143 height 43
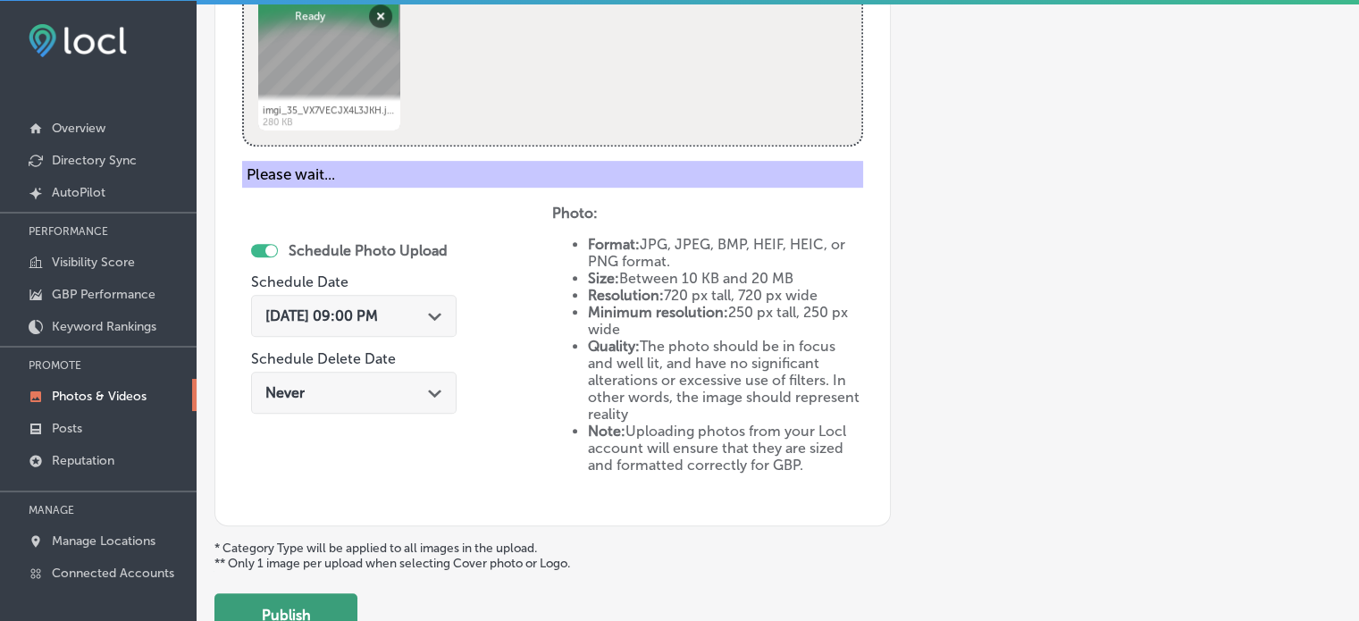
scroll to position [723, 0]
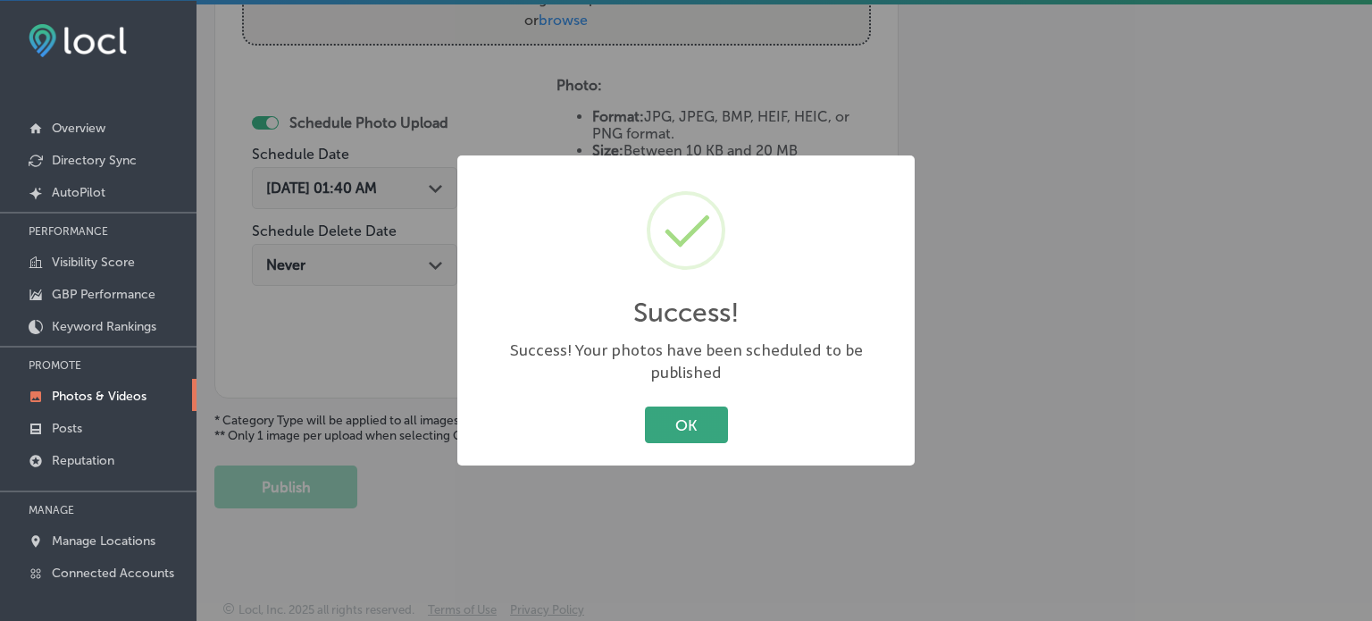
click at [689, 413] on button "OK" at bounding box center [686, 425] width 83 height 37
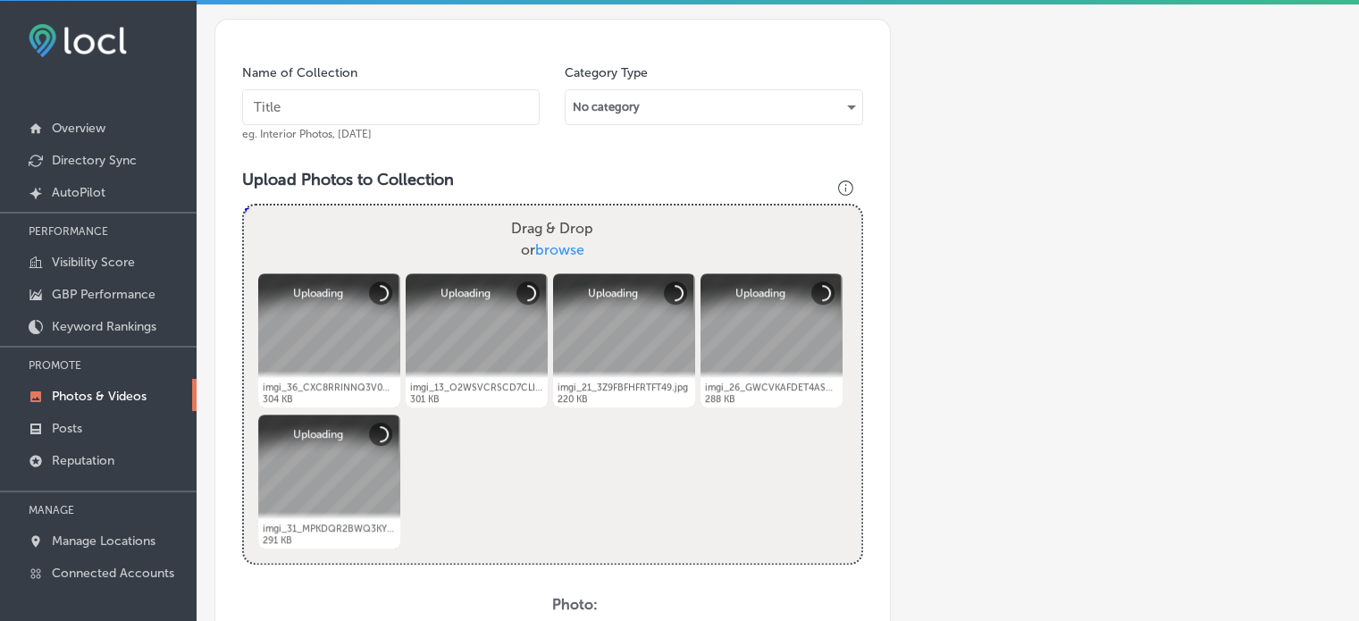
scroll to position [461, 0]
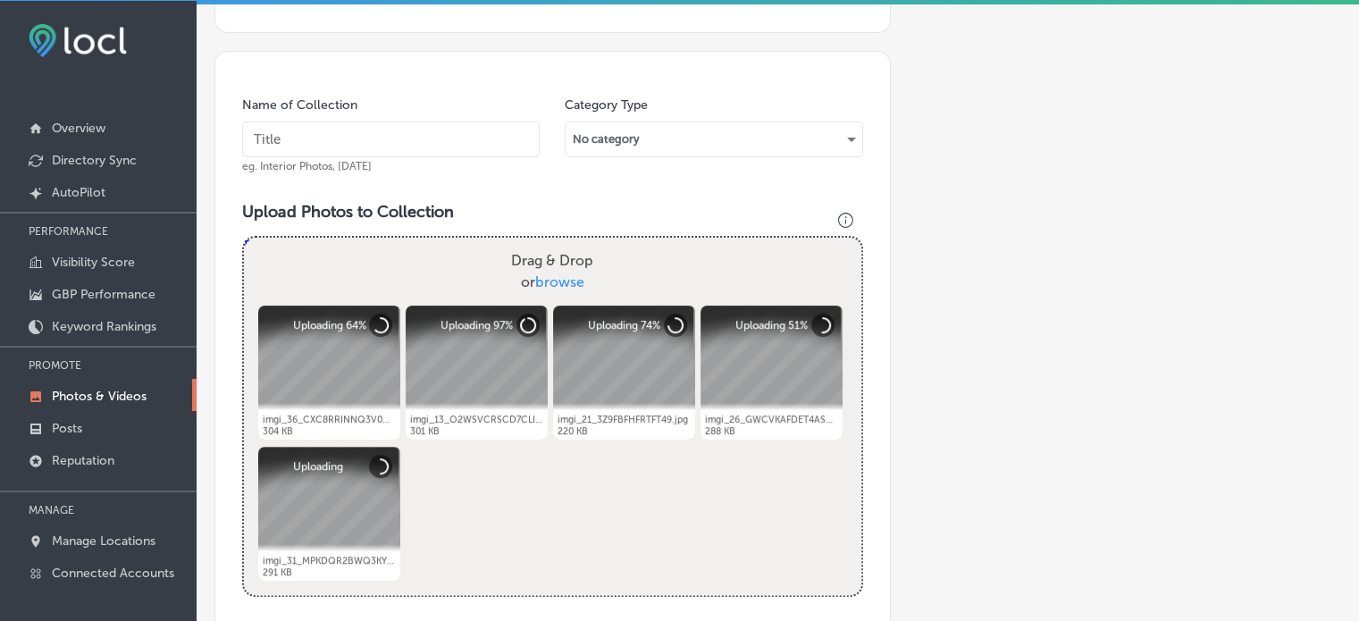
click at [375, 138] on input "text" at bounding box center [391, 140] width 298 height 36
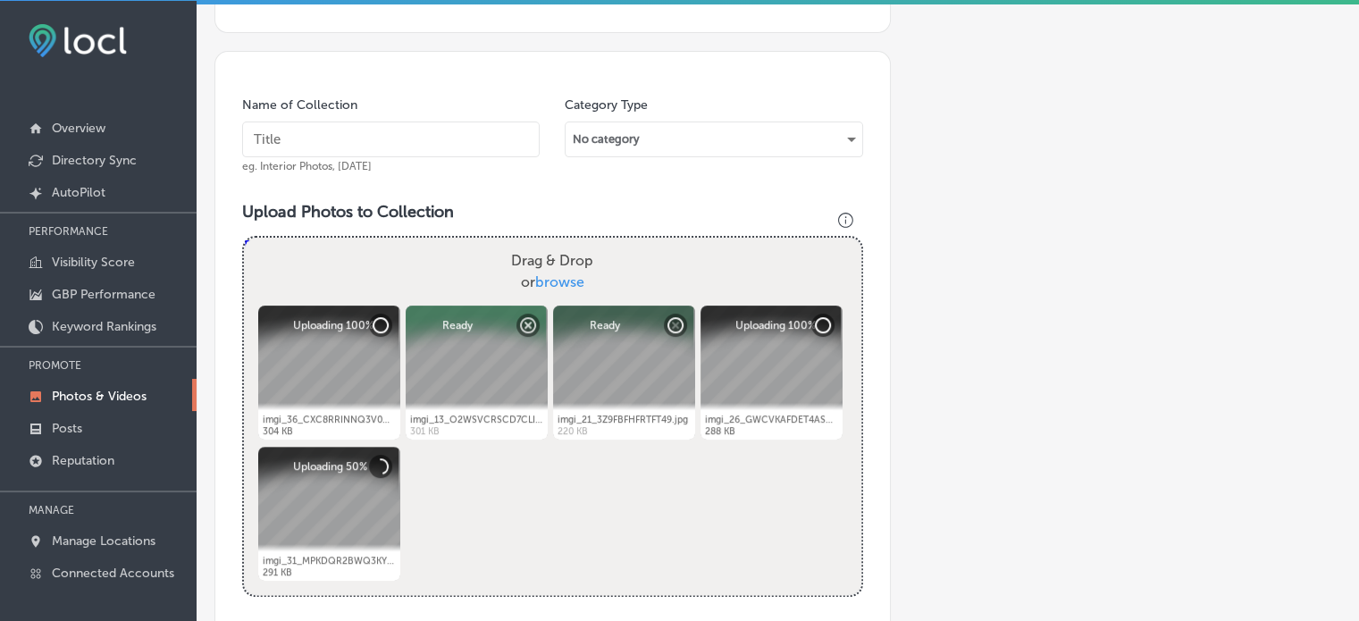
paste input "Pre-owned cars [GEOGRAPHIC_DATA]"
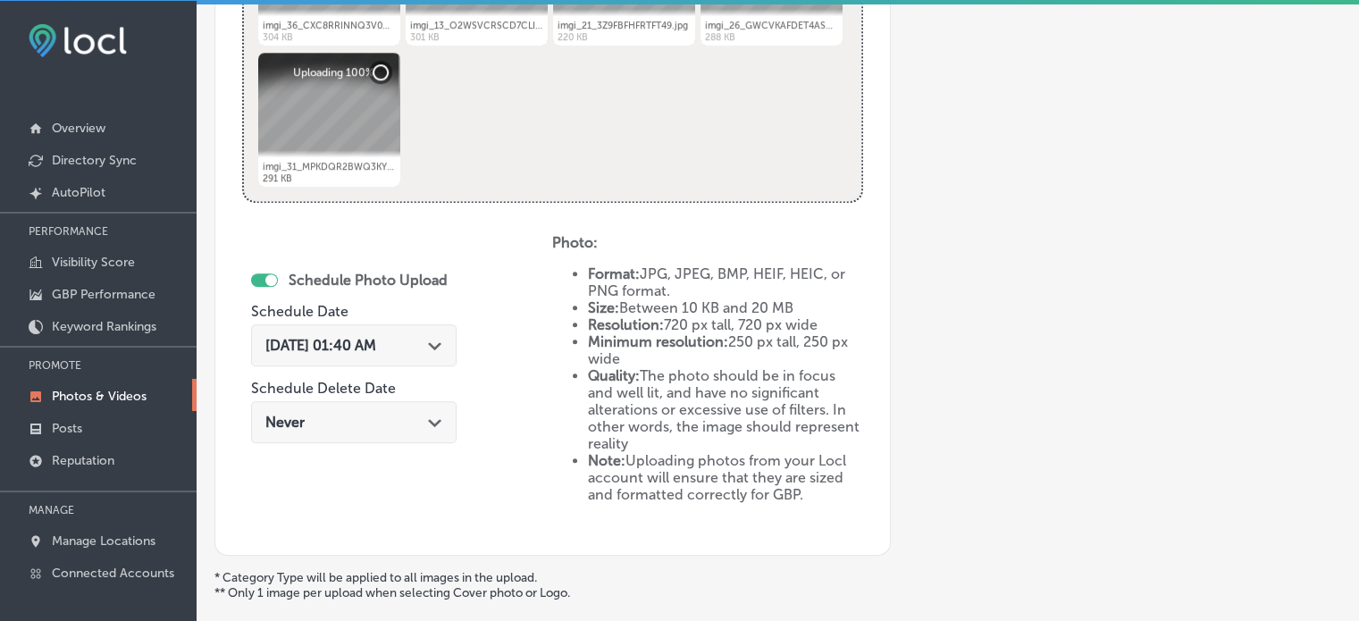
scroll to position [857, 0]
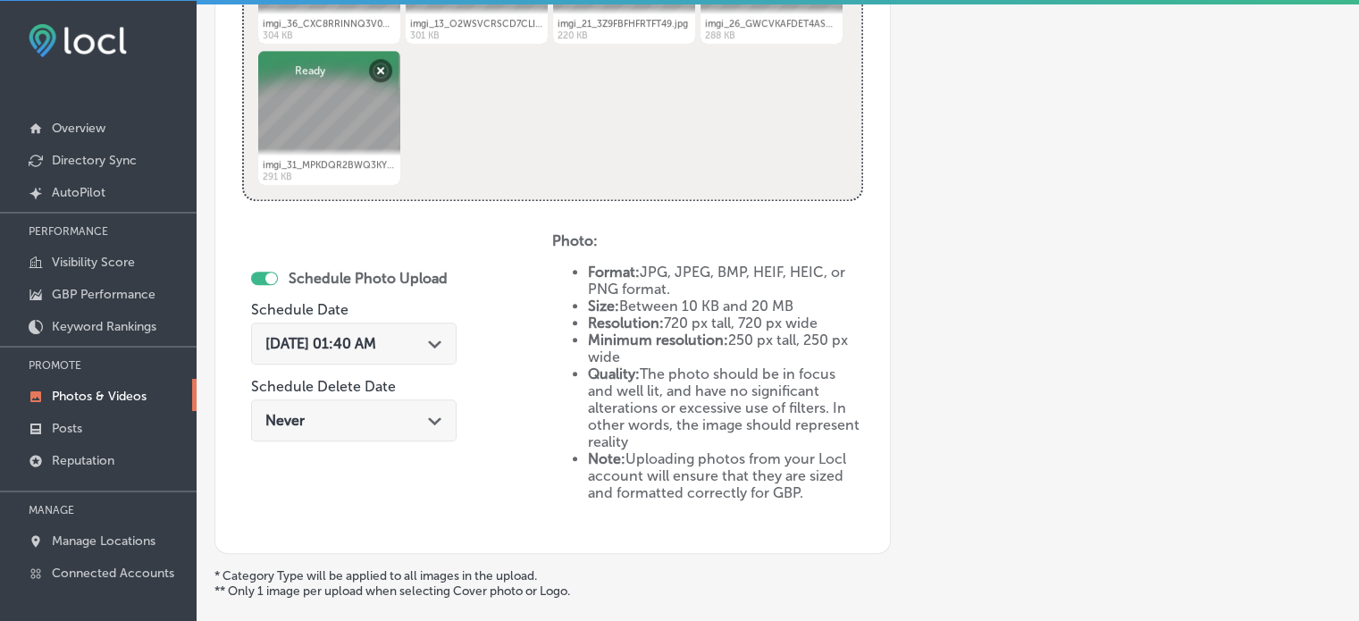
type input "Pre-owned cars [GEOGRAPHIC_DATA]"
click at [376, 336] on span "[DATE] 01:40 AM" at bounding box center [320, 343] width 111 height 17
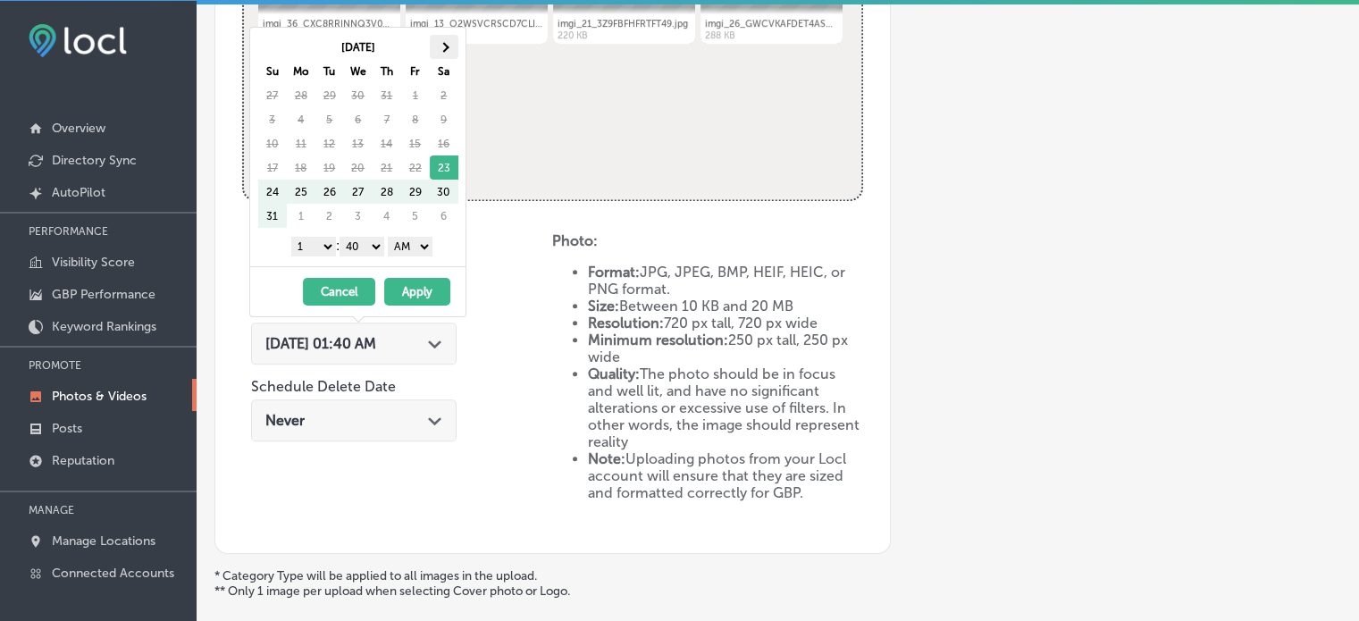
click at [438, 46] on th at bounding box center [444, 47] width 29 height 24
click at [324, 243] on select "1 2 3 4 5 6 7 8 9 10 11 12" at bounding box center [313, 247] width 45 height 20
click at [354, 243] on select "00 10 20 30 40 50" at bounding box center [362, 247] width 45 height 20
click at [406, 248] on select "AM PM" at bounding box center [410, 247] width 45 height 20
click at [417, 290] on button "Apply" at bounding box center [417, 292] width 66 height 28
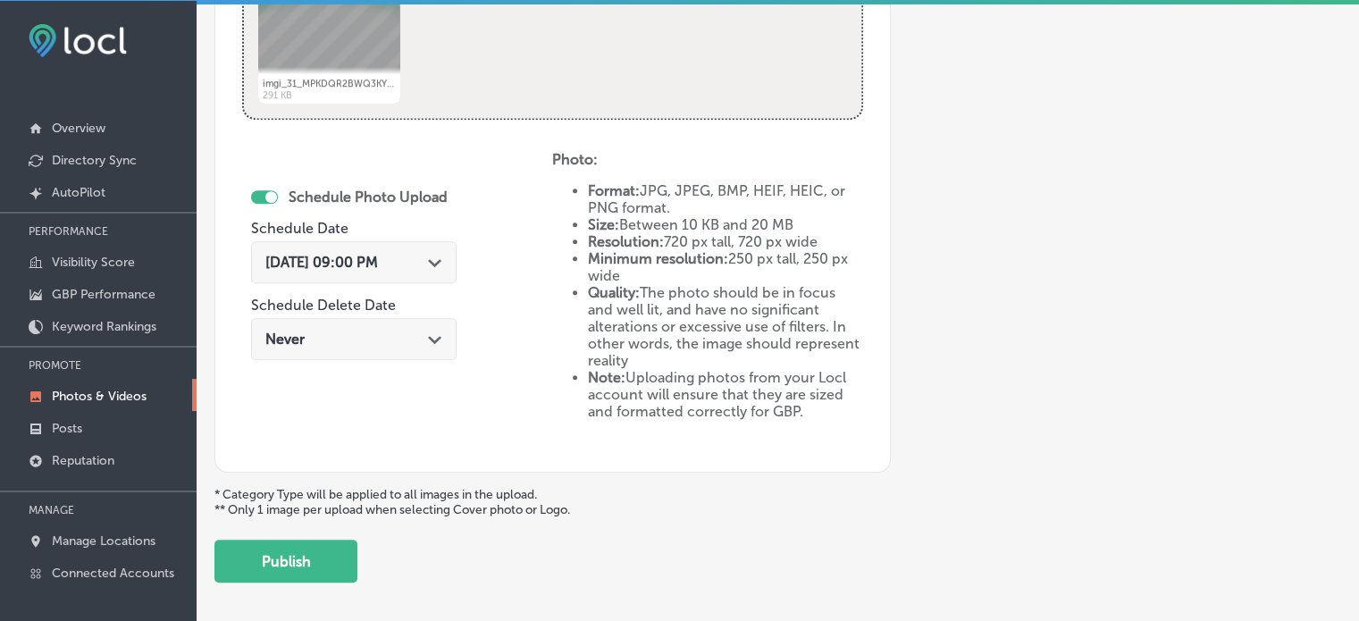
scroll to position [940, 0]
click at [282, 557] on button "Publish" at bounding box center [285, 559] width 143 height 43
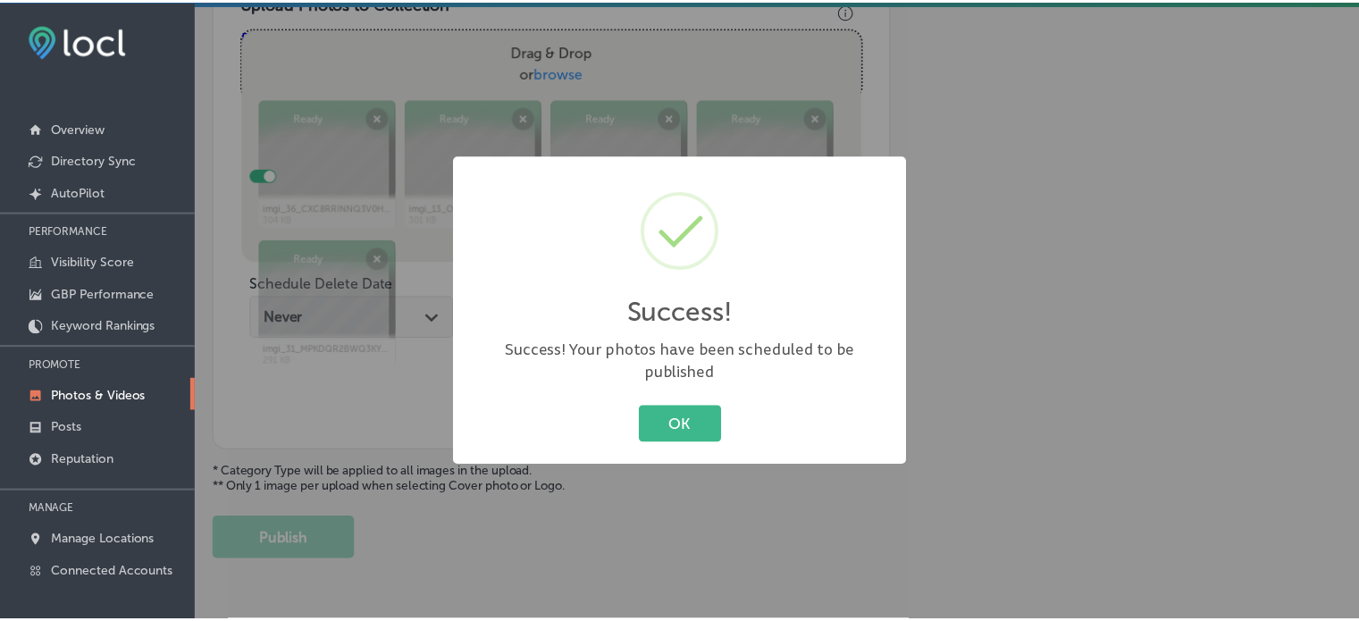
scroll to position [723, 0]
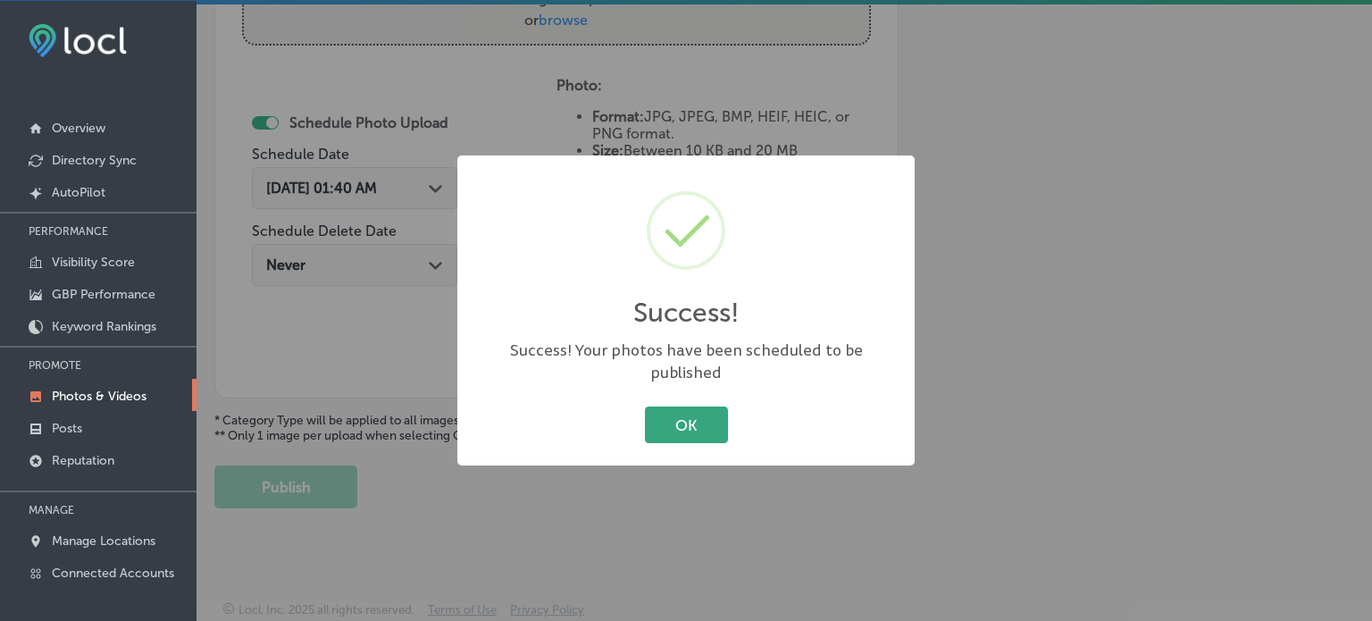
click at [679, 407] on button "OK" at bounding box center [686, 425] width 83 height 37
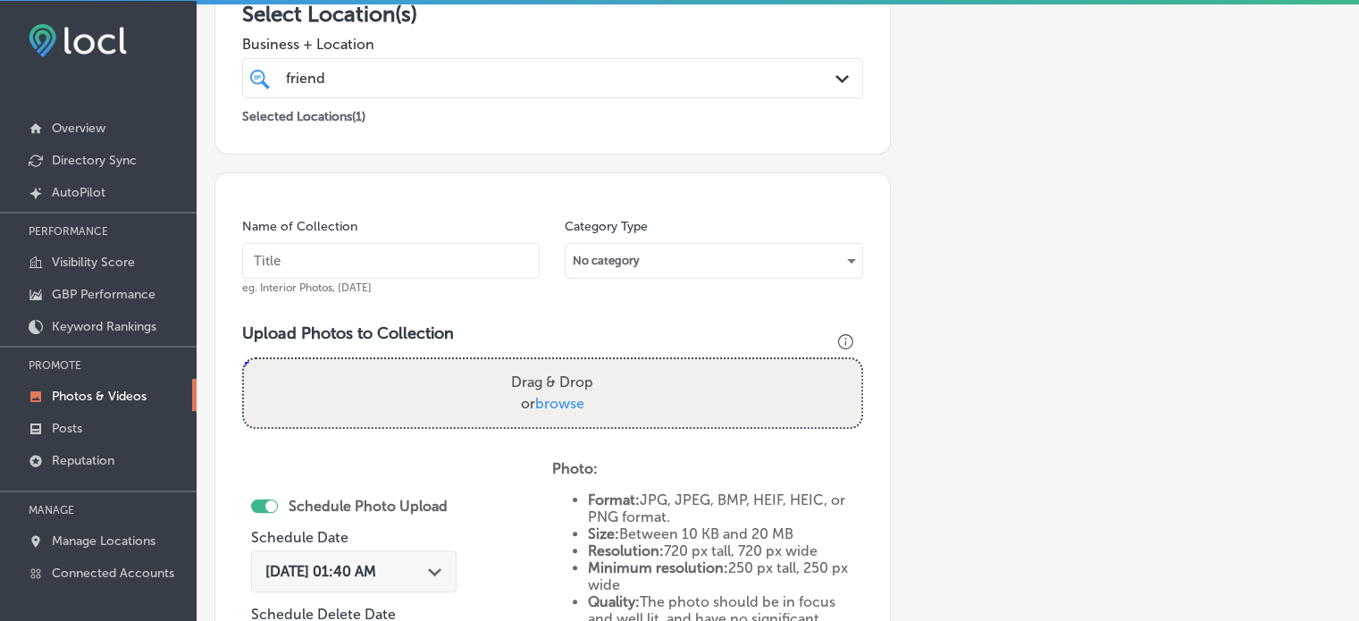
scroll to position [329, 0]
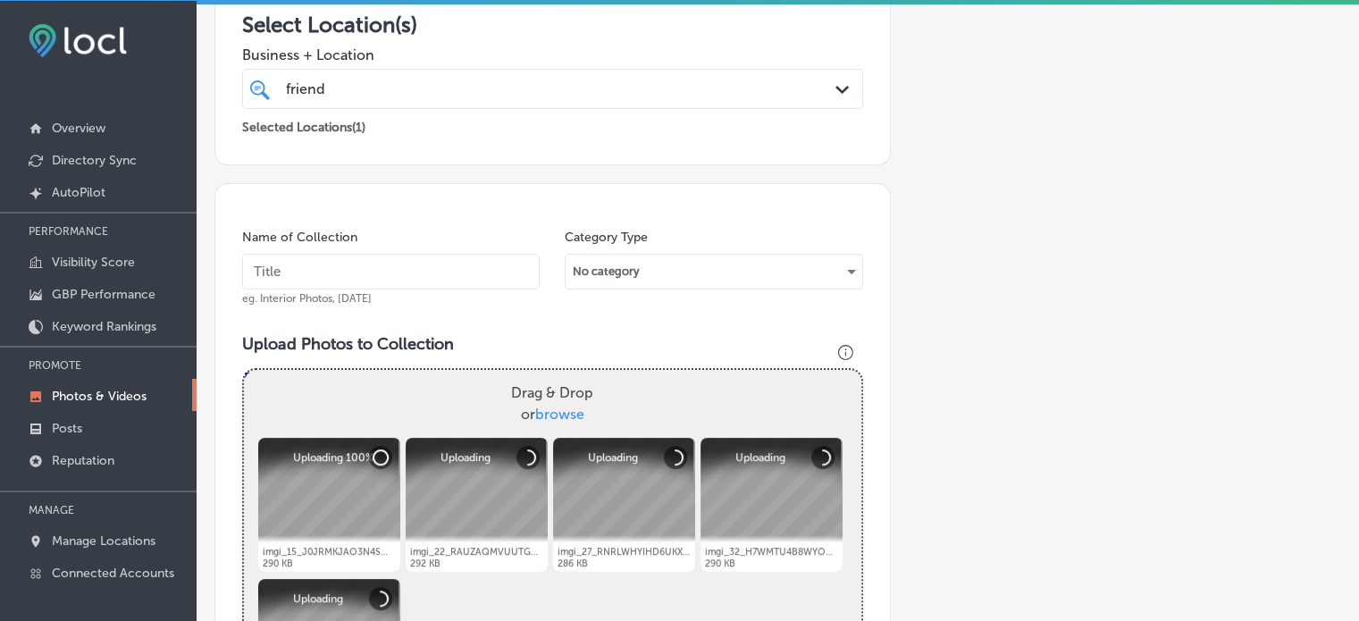
click at [398, 270] on input "text" at bounding box center [391, 272] width 298 height 36
paste input "Affordable used cars"
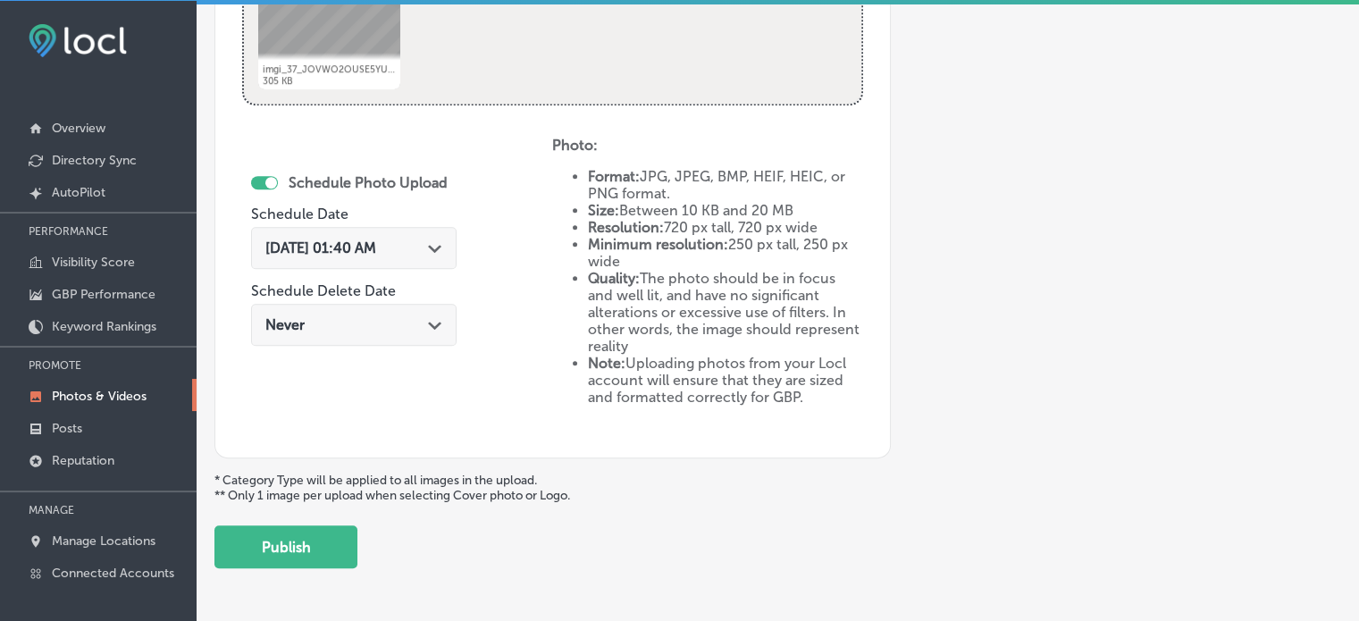
scroll to position [960, 0]
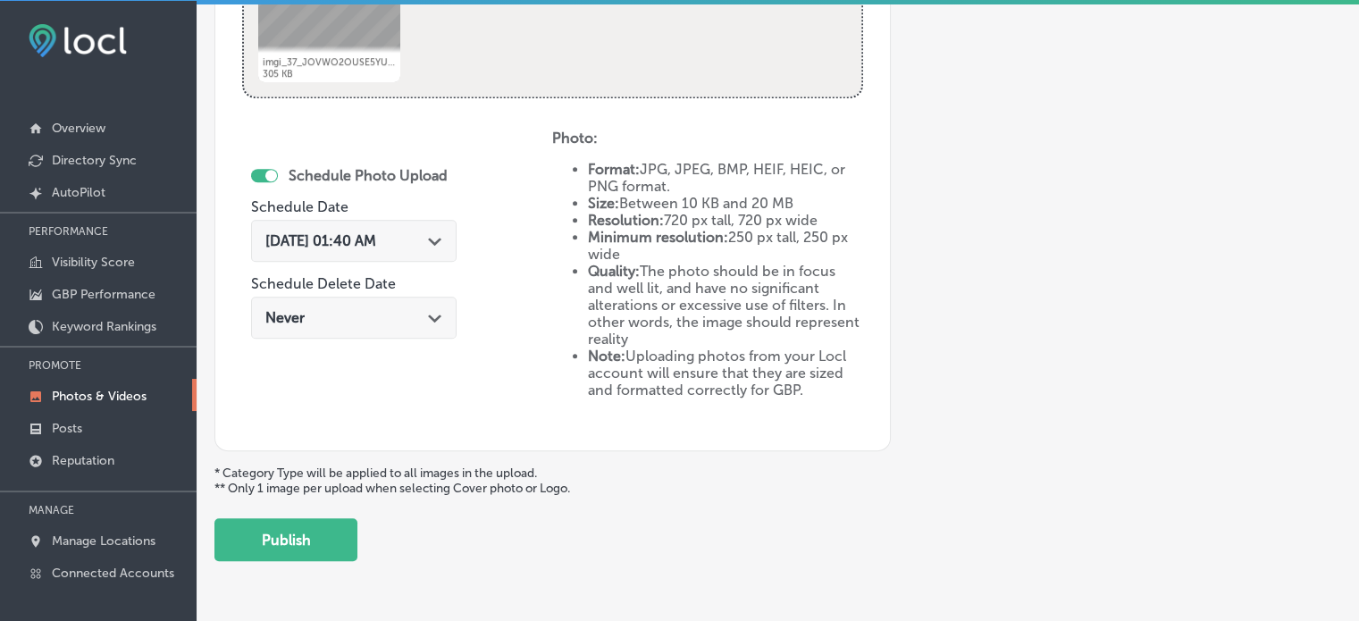
type input "Affordable used cars"
click at [442, 232] on div "Path Created with Sketch." at bounding box center [435, 239] width 14 height 14
click at [529, 167] on div "Schedule Photo Upload Schedule Date [DATE] 01:40 AM Path Created with Sketch. S…" at bounding box center [397, 277] width 310 height 294
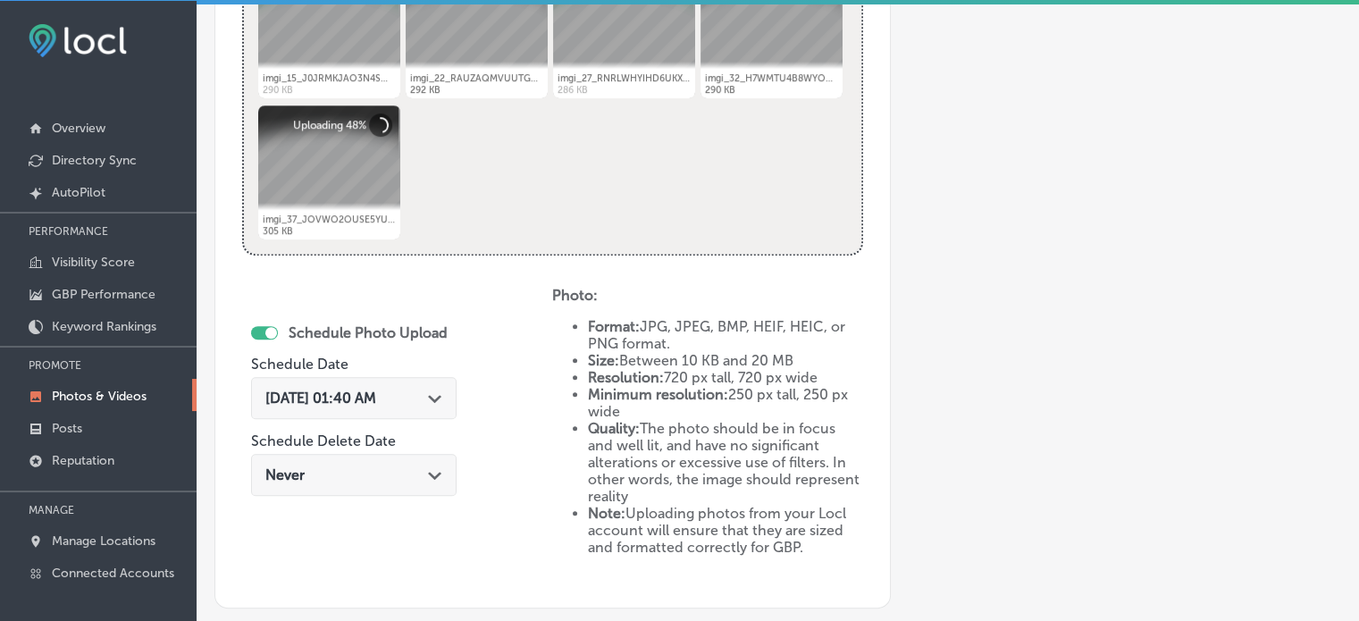
click at [437, 382] on div "[DATE] 01:40 AM Path Created with Sketch." at bounding box center [354, 398] width 206 height 42
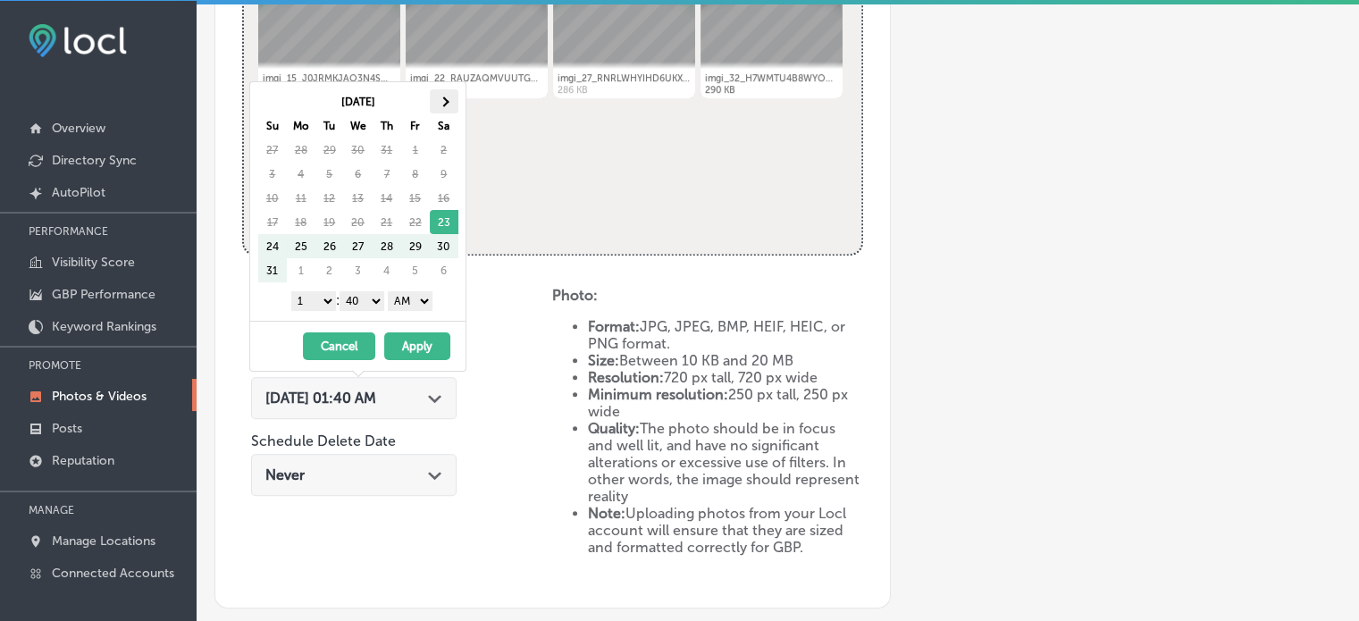
click at [435, 101] on th at bounding box center [444, 101] width 29 height 24
click at [322, 301] on select "1 2 3 4 5 6 7 8 9 10 11 12" at bounding box center [313, 301] width 45 height 20
click at [363, 302] on select "00 10 20 30 40 50" at bounding box center [362, 301] width 45 height 20
click at [412, 291] on select "AM PM" at bounding box center [410, 301] width 45 height 20
click at [417, 343] on button "Apply" at bounding box center [417, 346] width 66 height 28
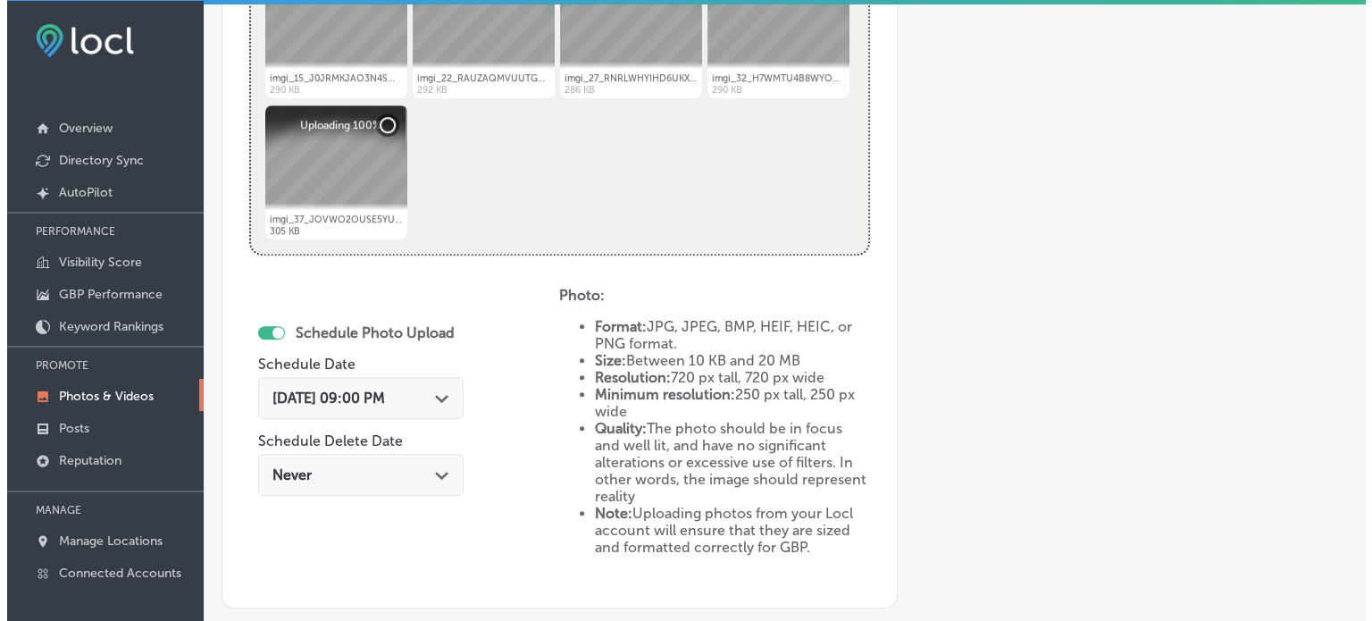
scroll to position [1012, 0]
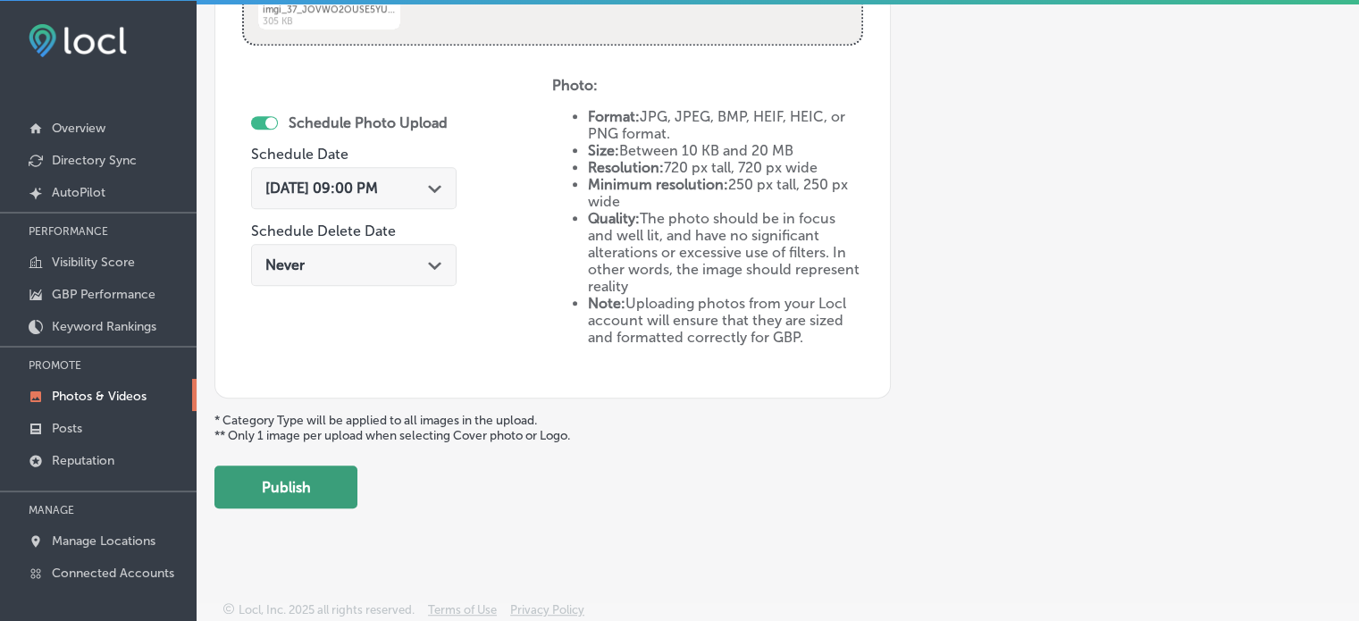
click at [318, 474] on button "Publish" at bounding box center [285, 487] width 143 height 43
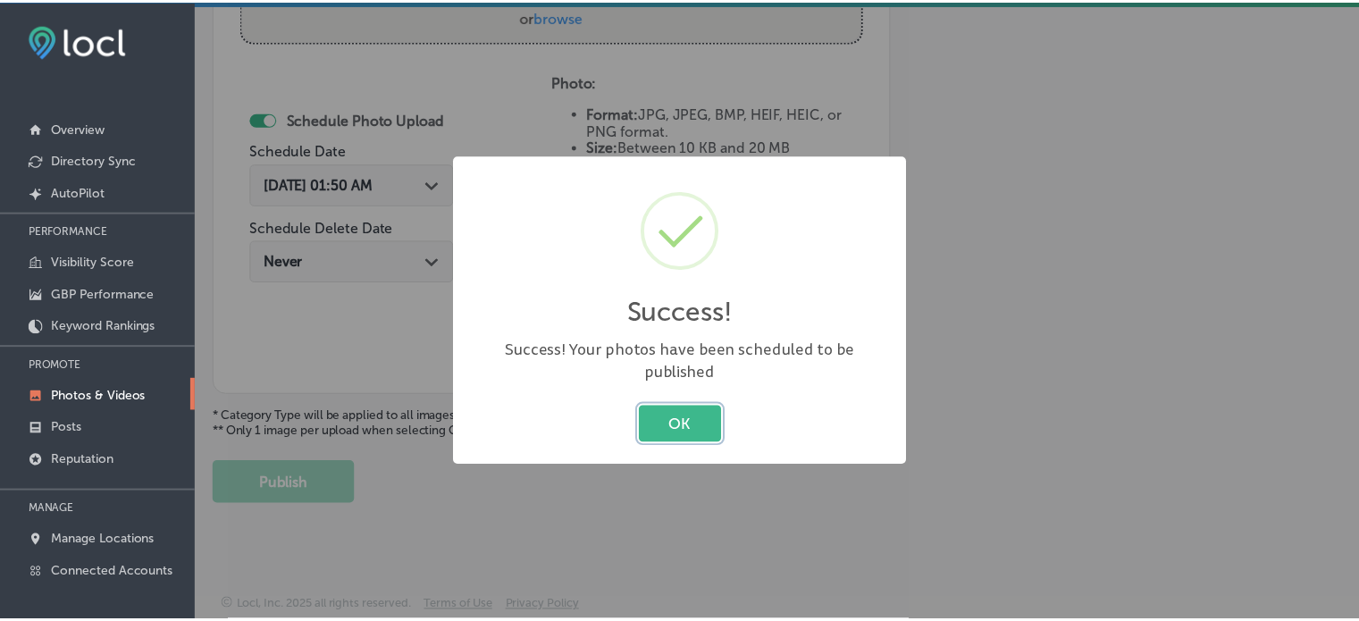
scroll to position [723, 0]
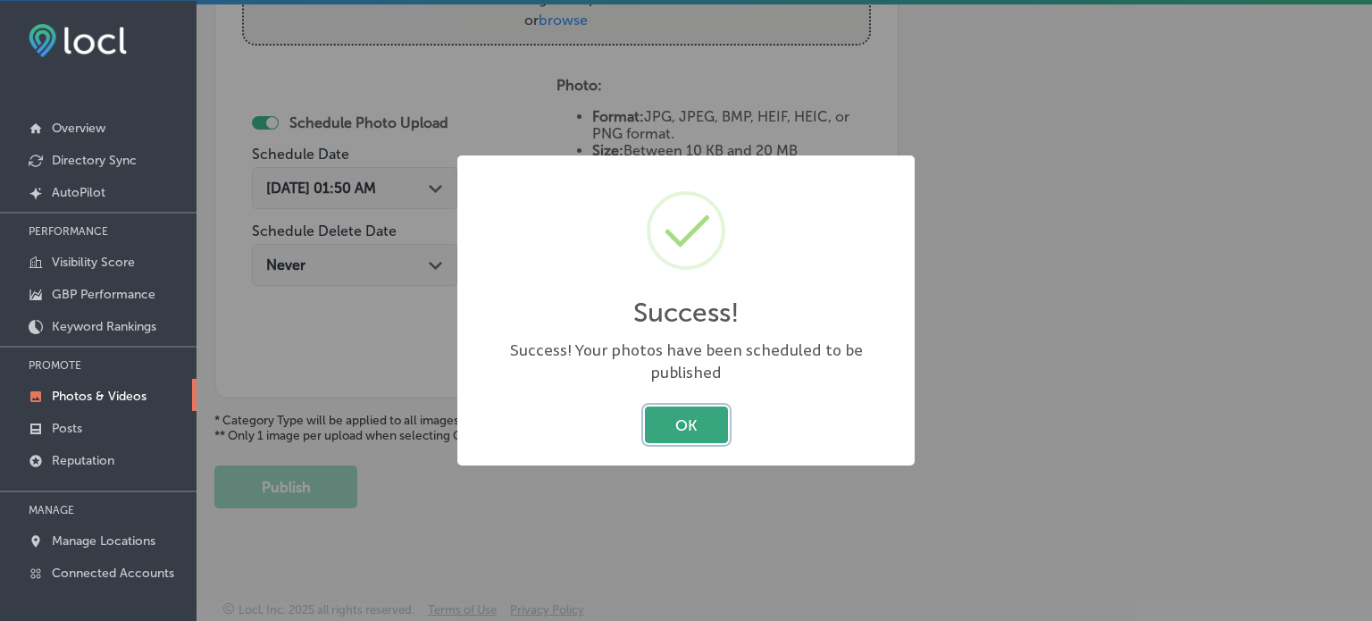
click at [701, 421] on button "OK" at bounding box center [686, 425] width 83 height 37
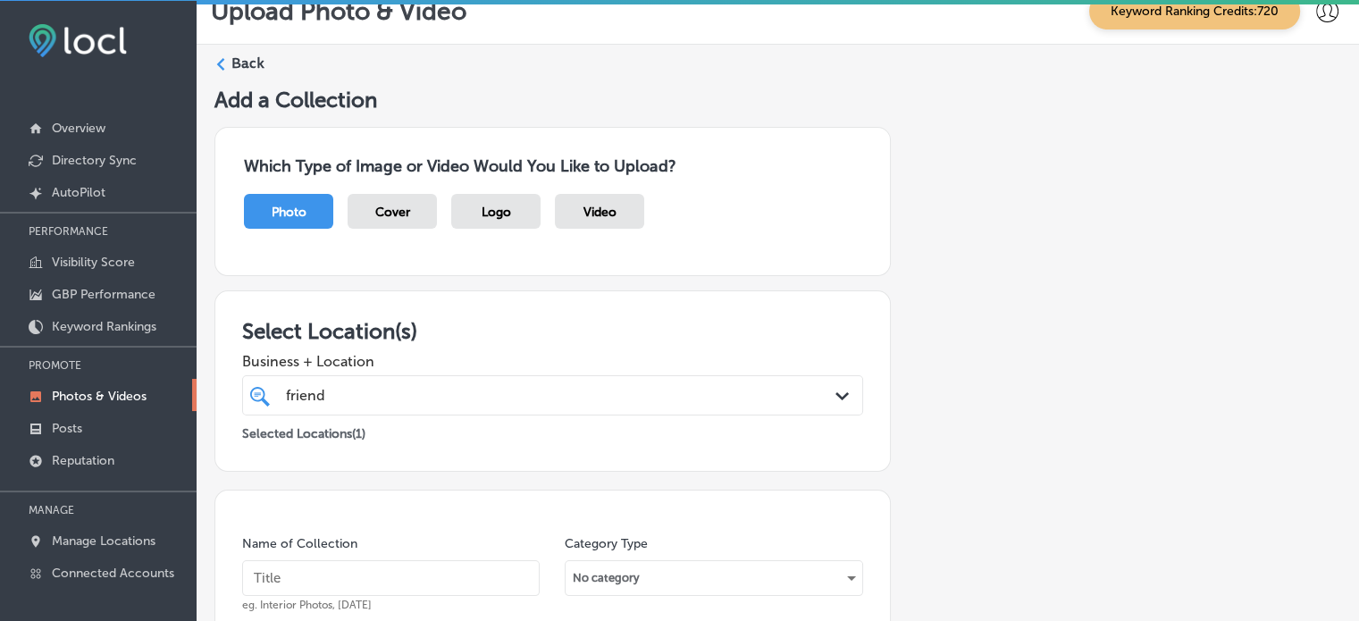
scroll to position [0, 0]
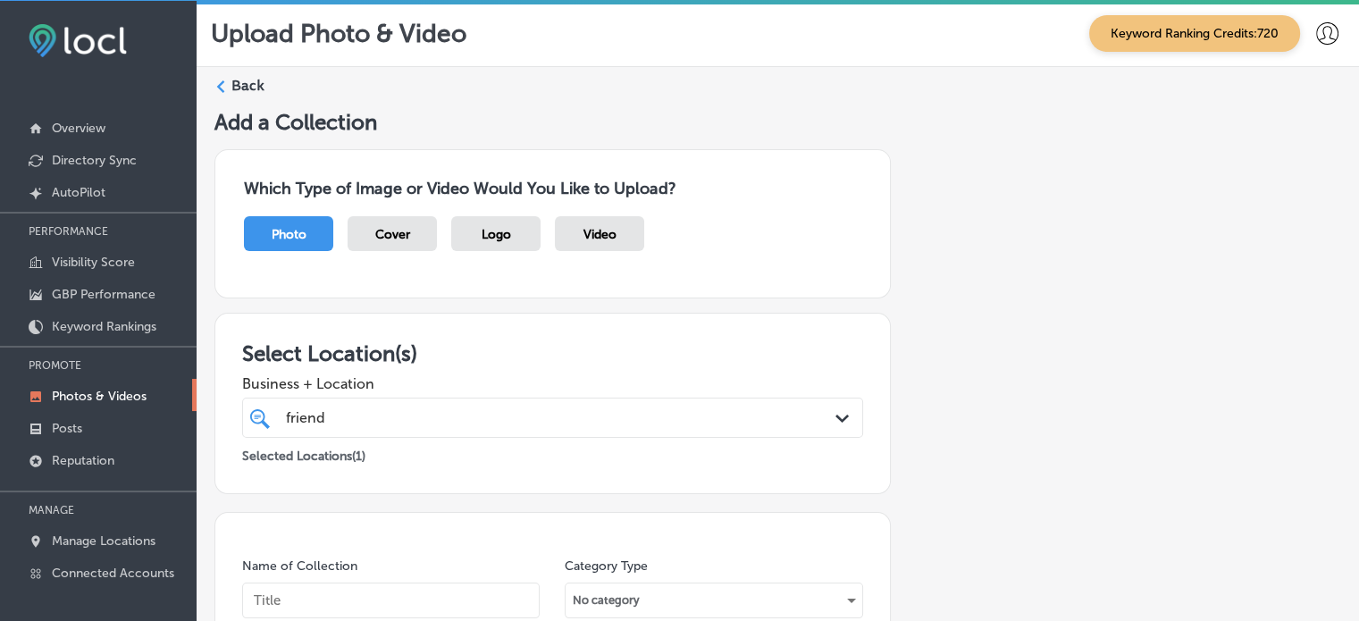
click at [243, 85] on label "Back" at bounding box center [247, 86] width 33 height 20
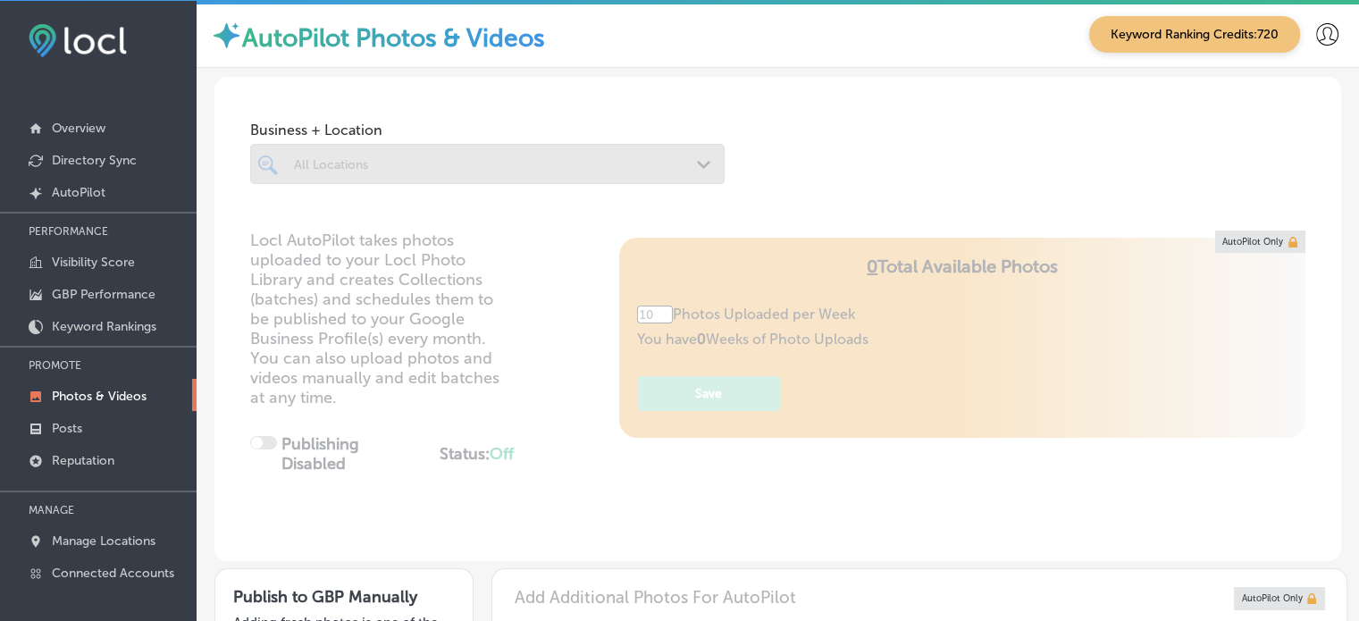
type input "5"
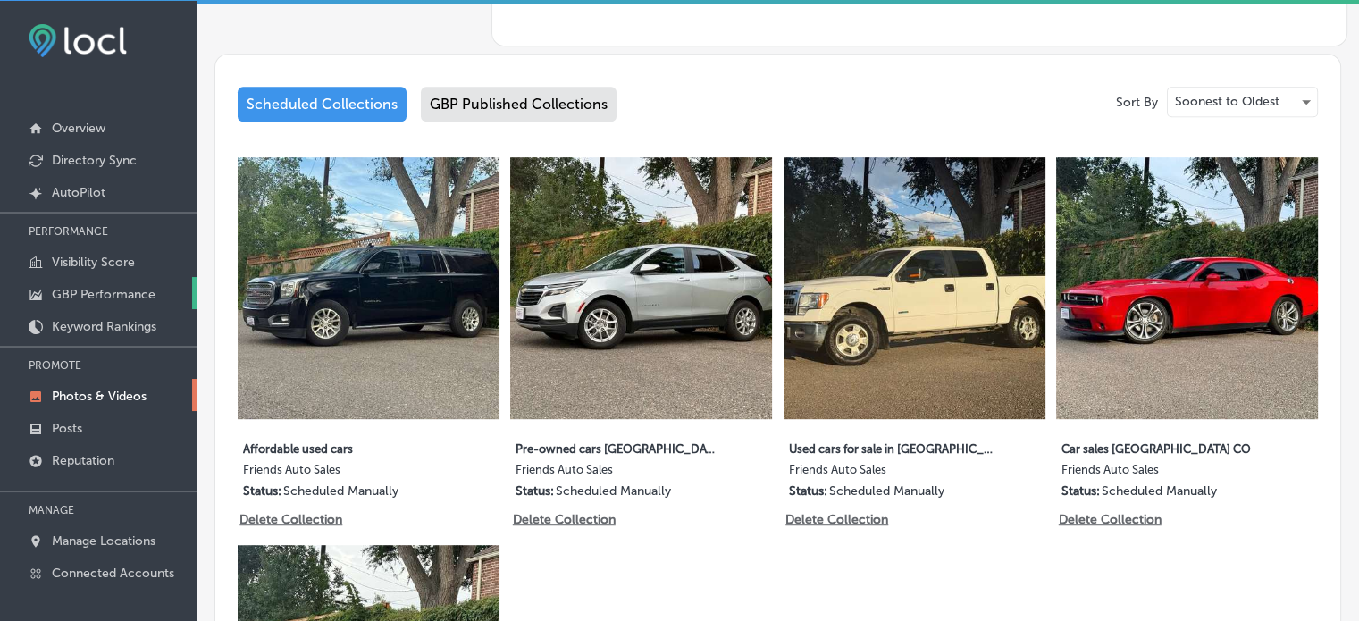
scroll to position [843, 0]
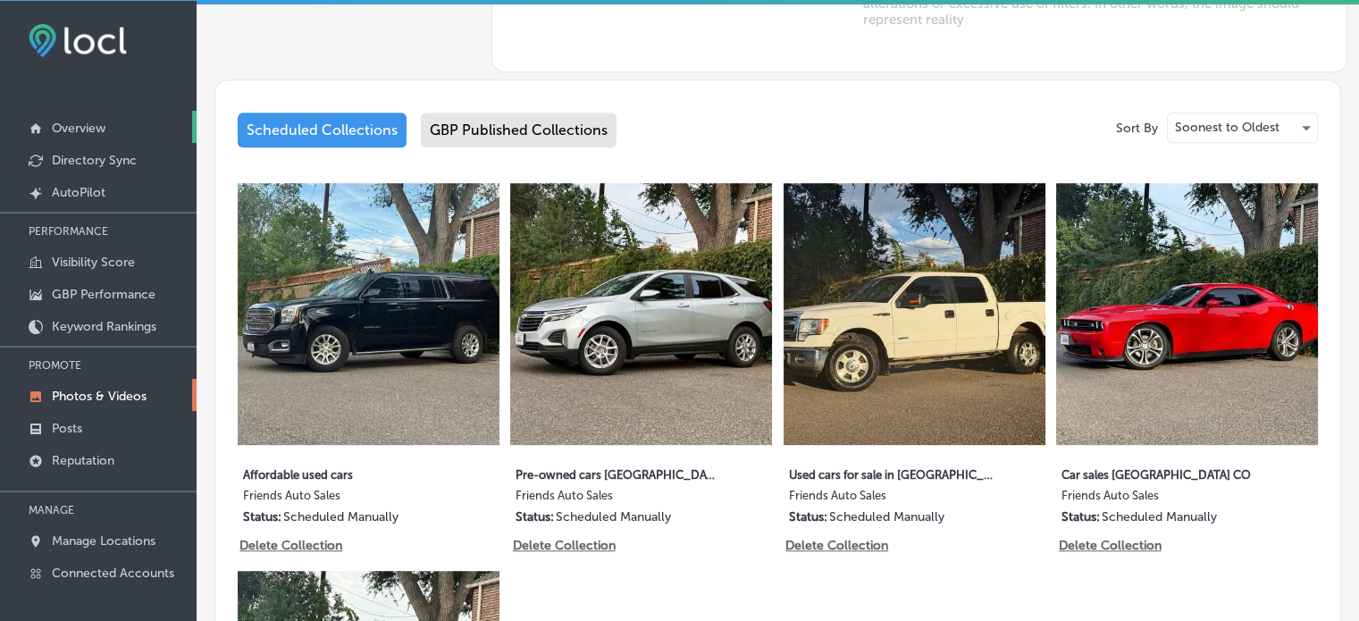
click at [61, 136] on link "Overview" at bounding box center [98, 127] width 197 height 32
